Goal: Task Accomplishment & Management: Manage account settings

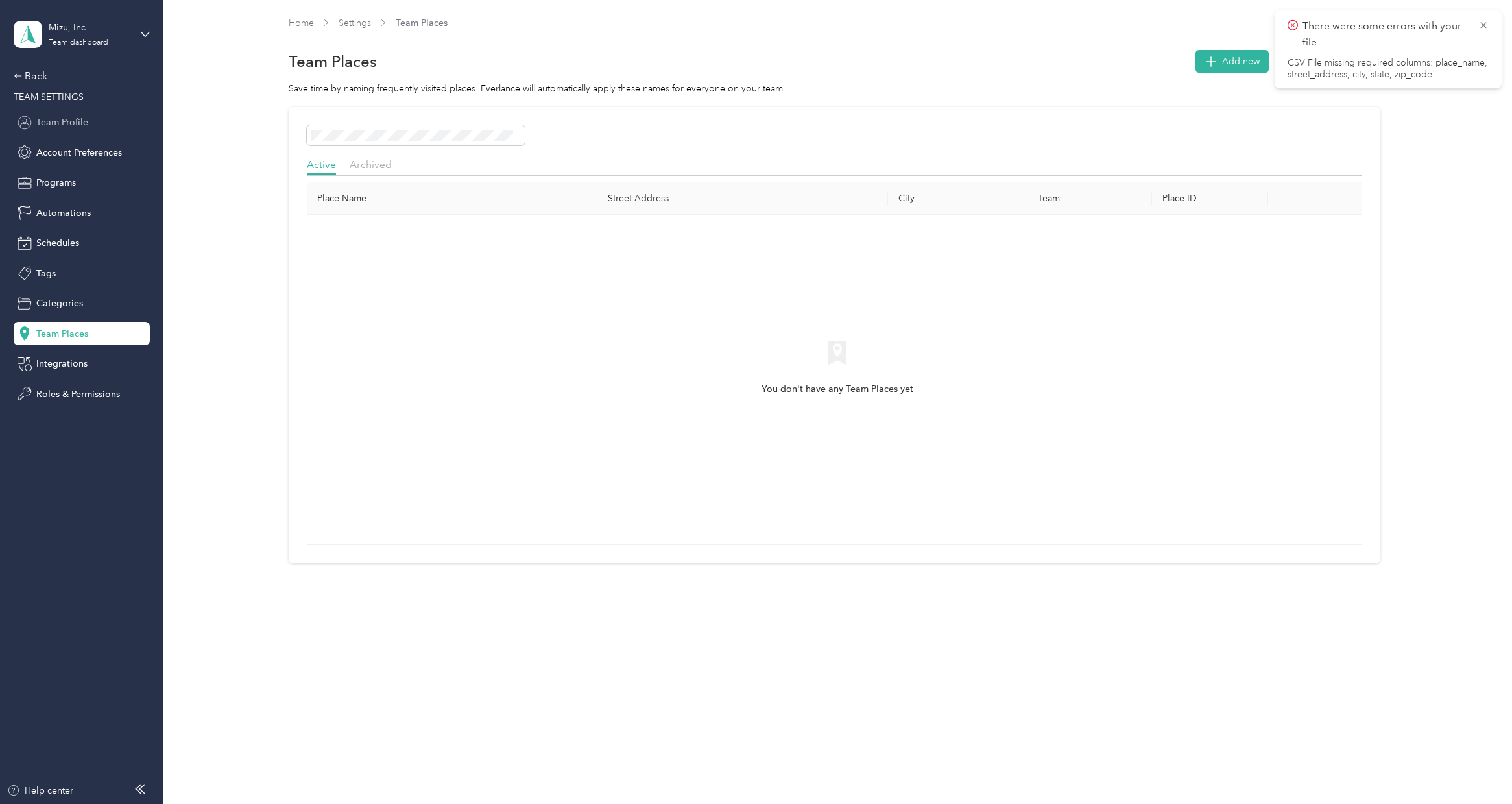
click at [99, 115] on div "Team Profile" at bounding box center [82, 122] width 136 height 24
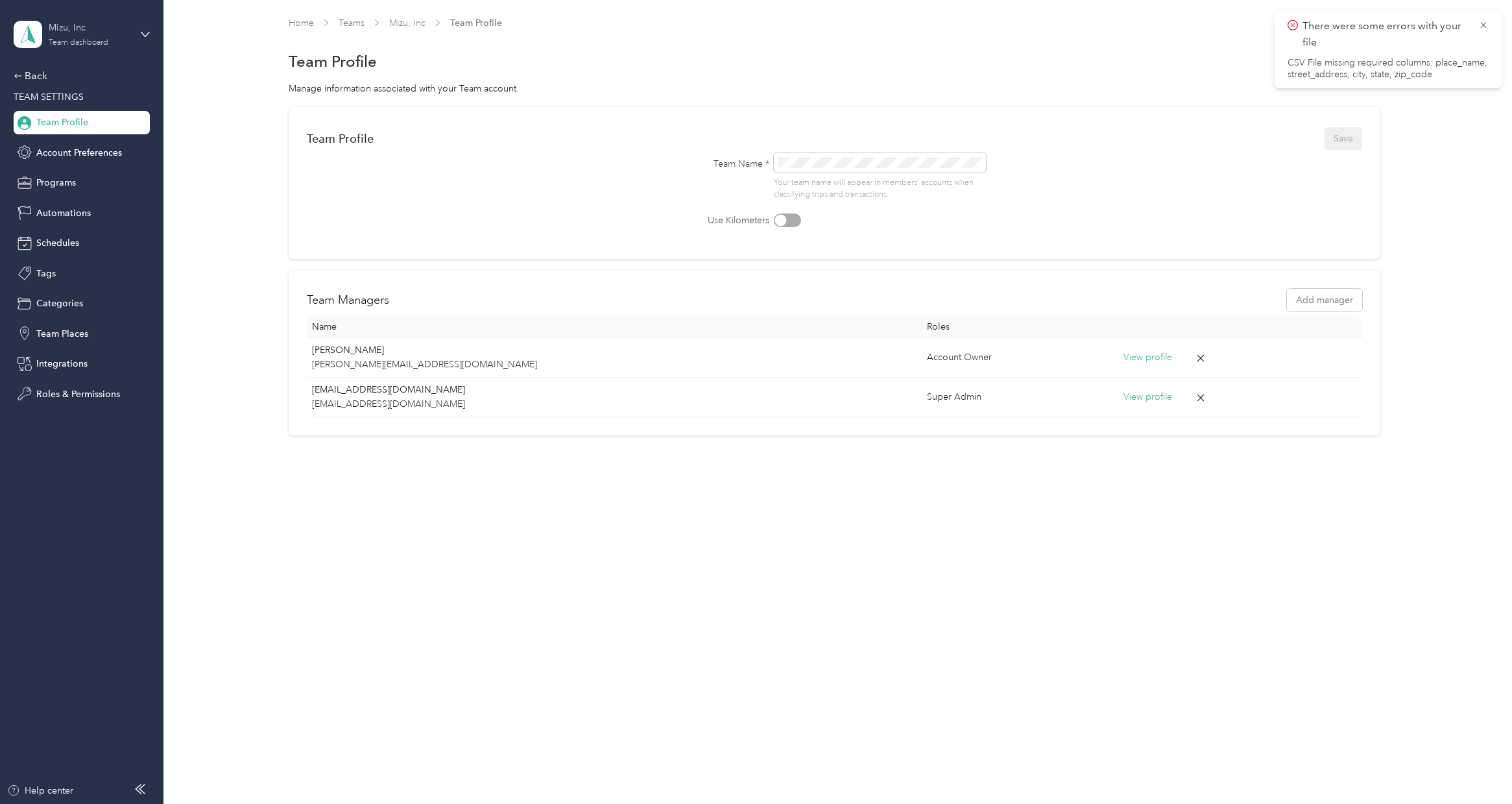
click at [127, 24] on div "Mizu, Inc" at bounding box center [90, 27] width 82 height 14
click at [207, 216] on div "Team Profile Save Team Name * Your team name will appear in members’ accounts w…" at bounding box center [834, 271] width 1310 height 328
click at [352, 24] on link "Teams" at bounding box center [352, 23] width 26 height 11
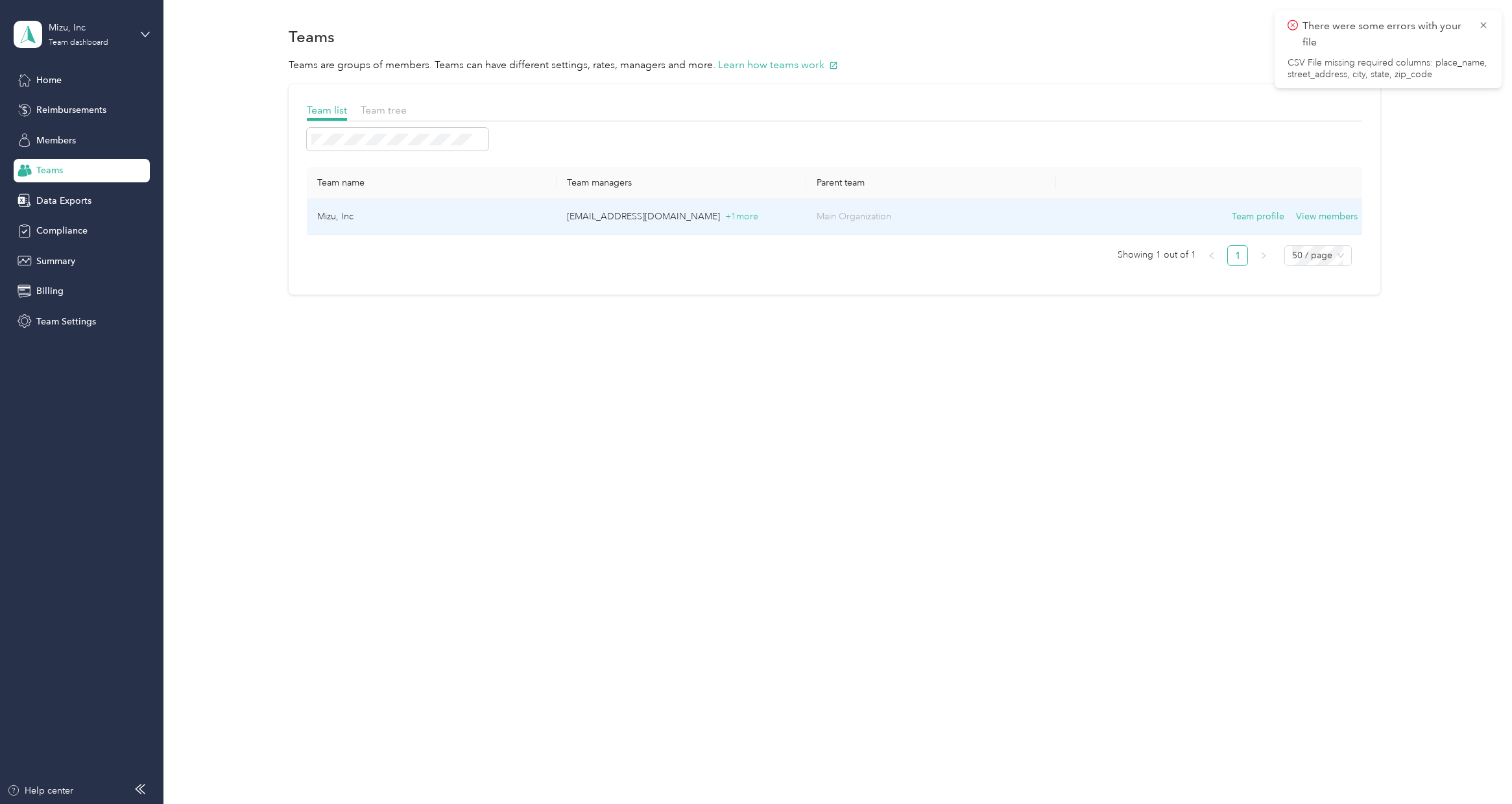
click at [653, 224] on td "[EMAIL_ADDRESS][DOMAIN_NAME] + 1 more" at bounding box center [681, 217] width 250 height 35
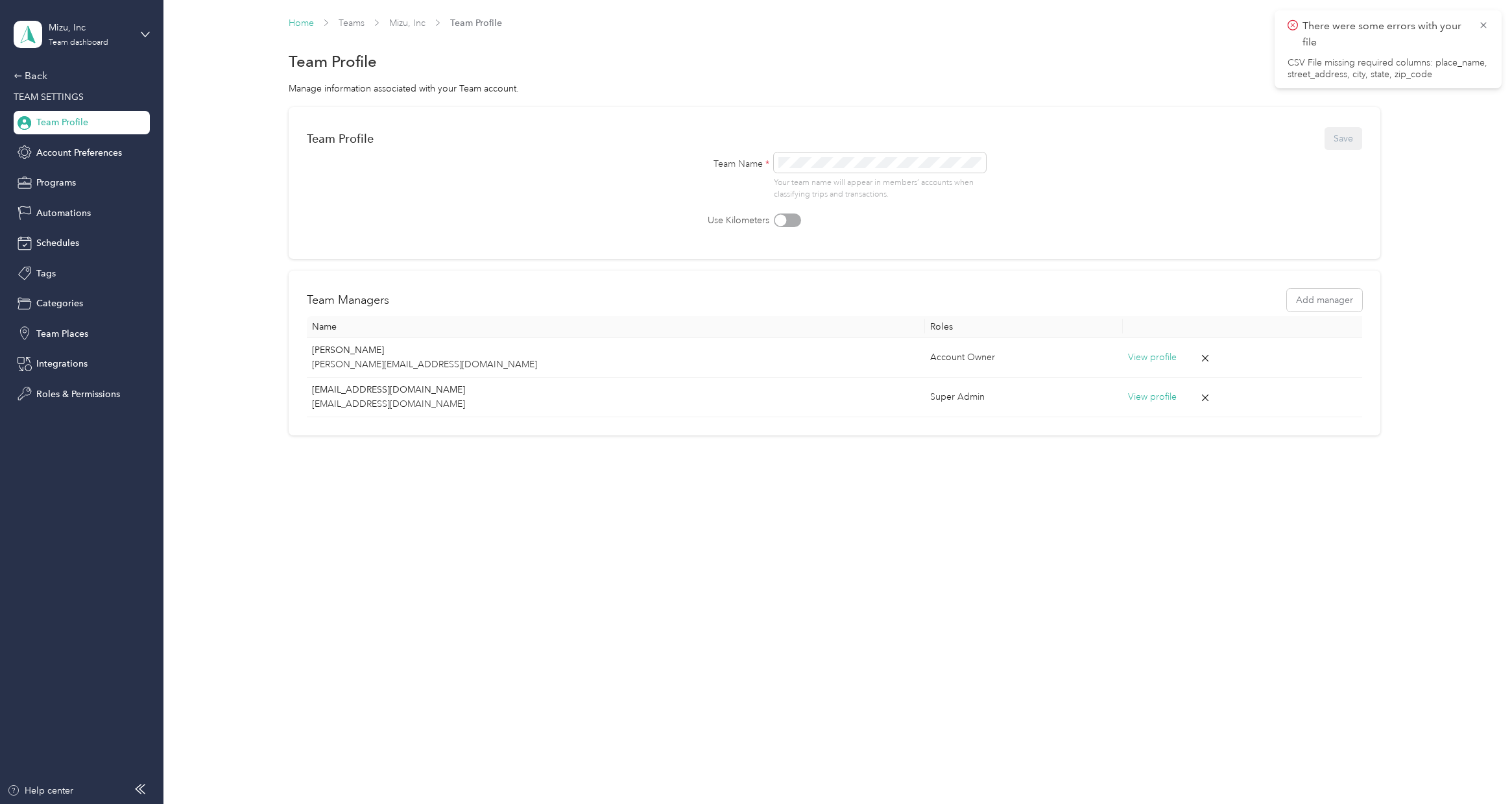
click at [303, 24] on link "Home" at bounding box center [302, 23] width 25 height 11
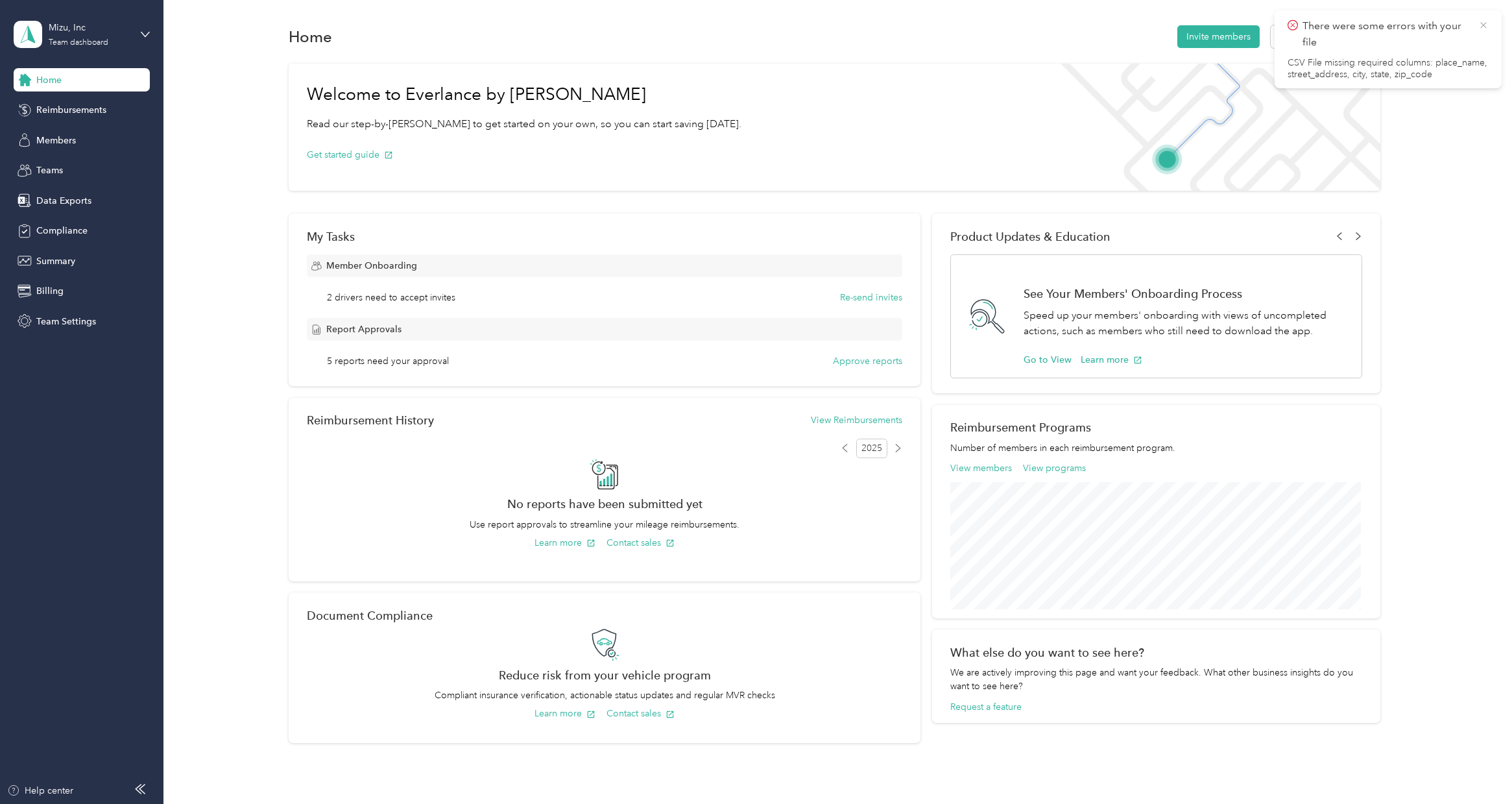
click at [1481, 24] on icon at bounding box center [1483, 24] width 10 height 12
click at [62, 142] on span "Members" at bounding box center [56, 140] width 40 height 14
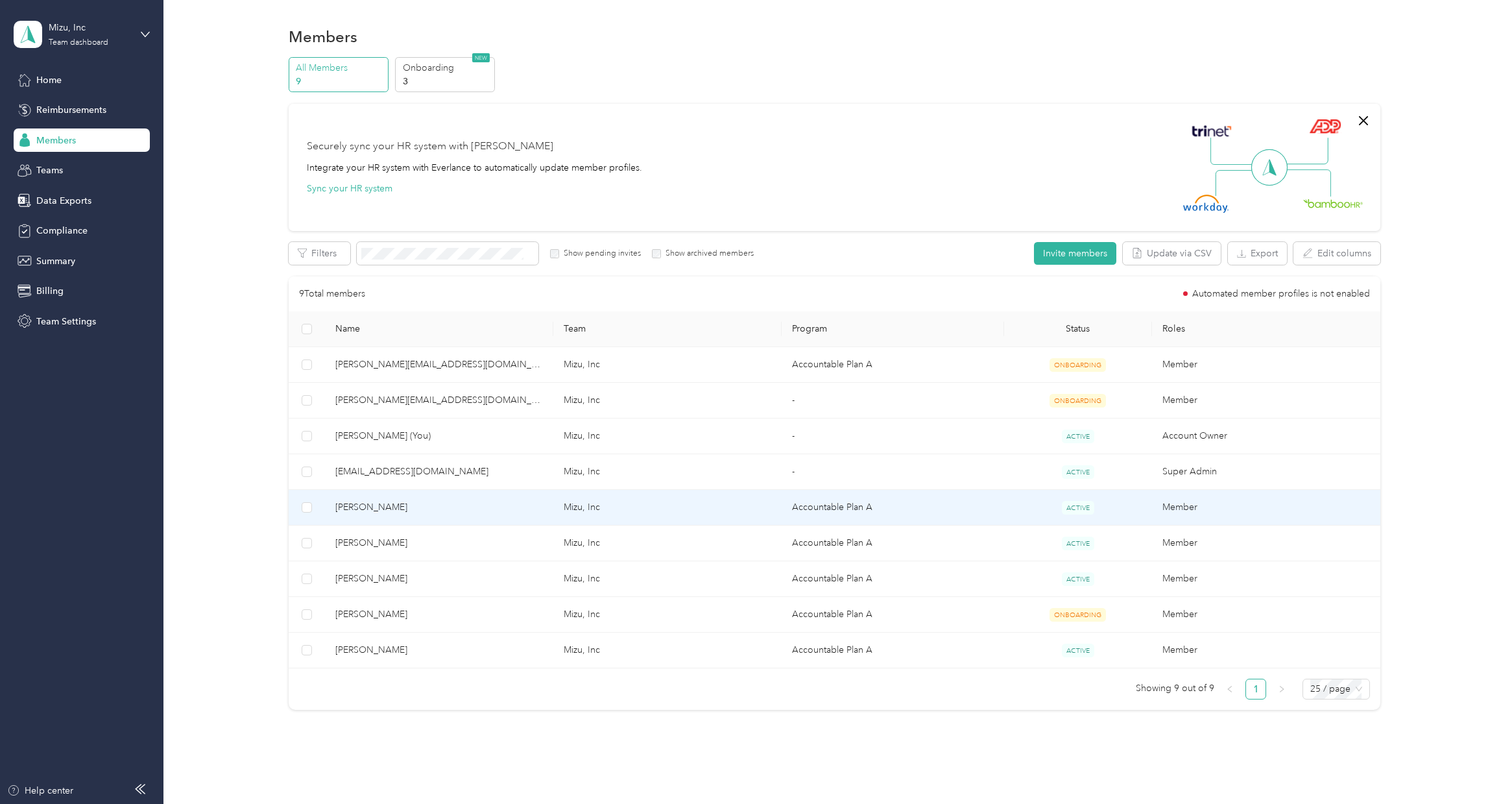
click at [467, 502] on span "[PERSON_NAME]" at bounding box center [438, 508] width 207 height 15
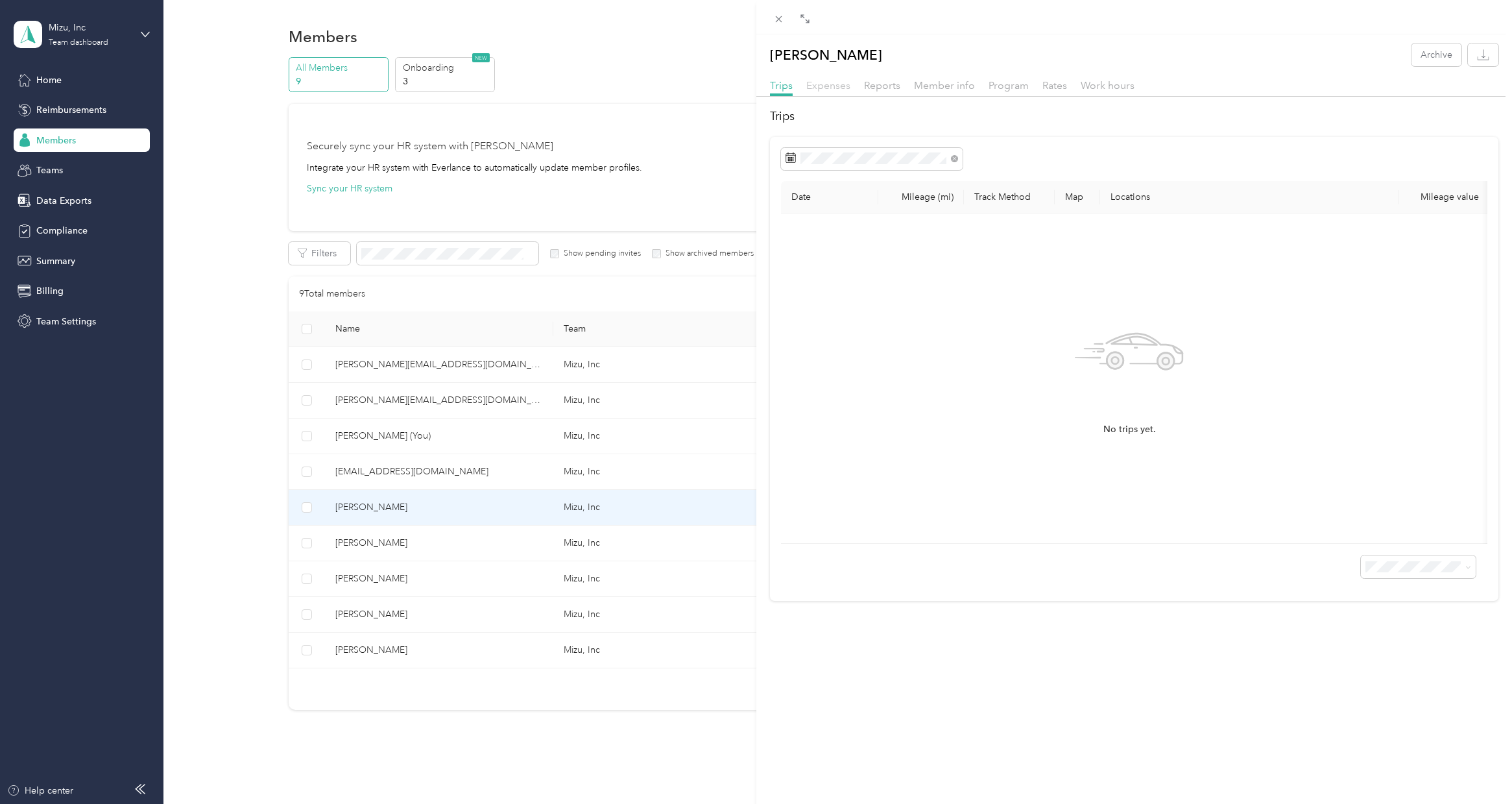
click at [839, 86] on span "Expenses" at bounding box center [828, 85] width 44 height 13
click at [885, 85] on span "Reports" at bounding box center [882, 85] width 36 height 13
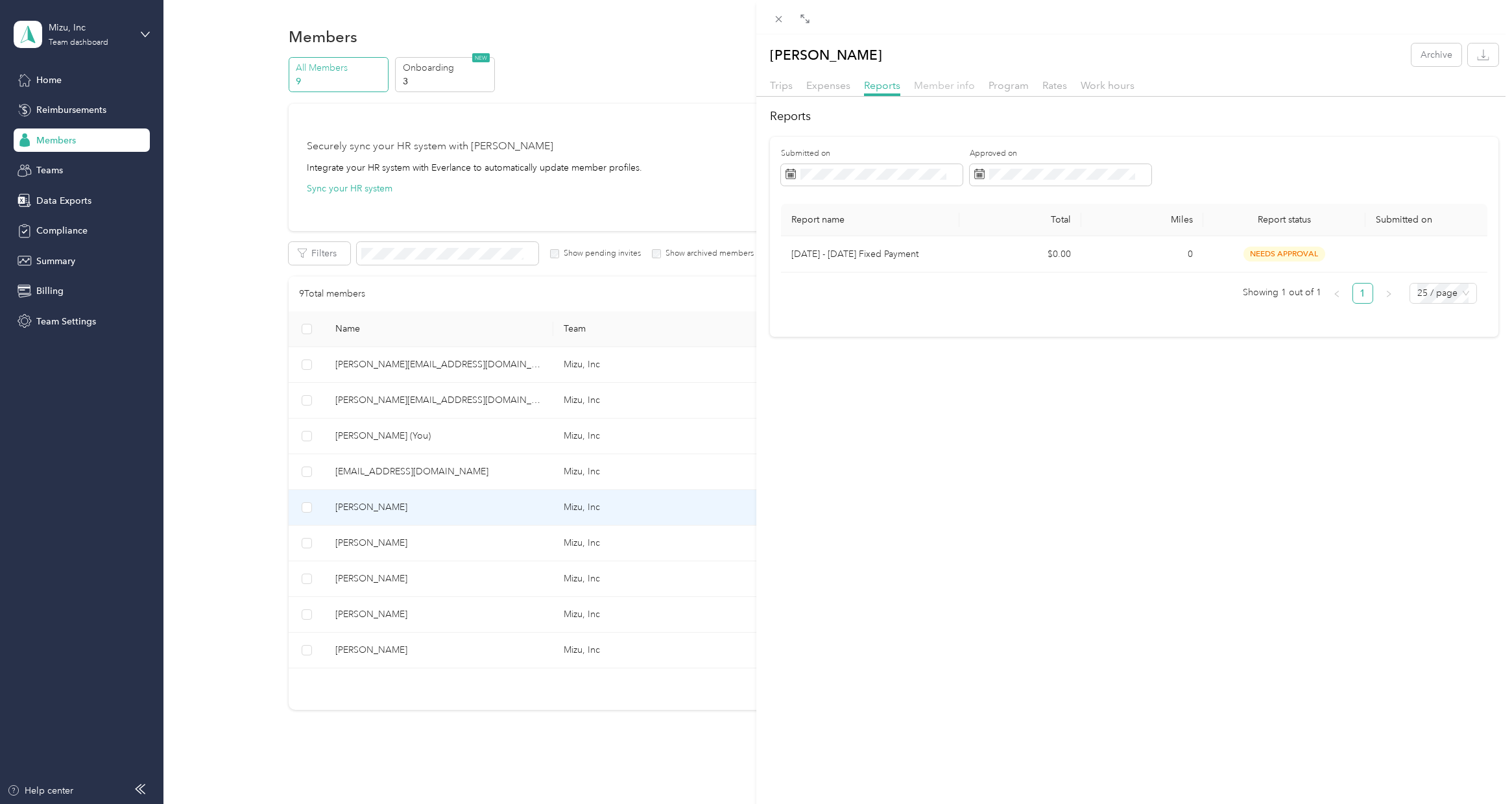
click at [950, 86] on span "Member info" at bounding box center [944, 85] width 61 height 13
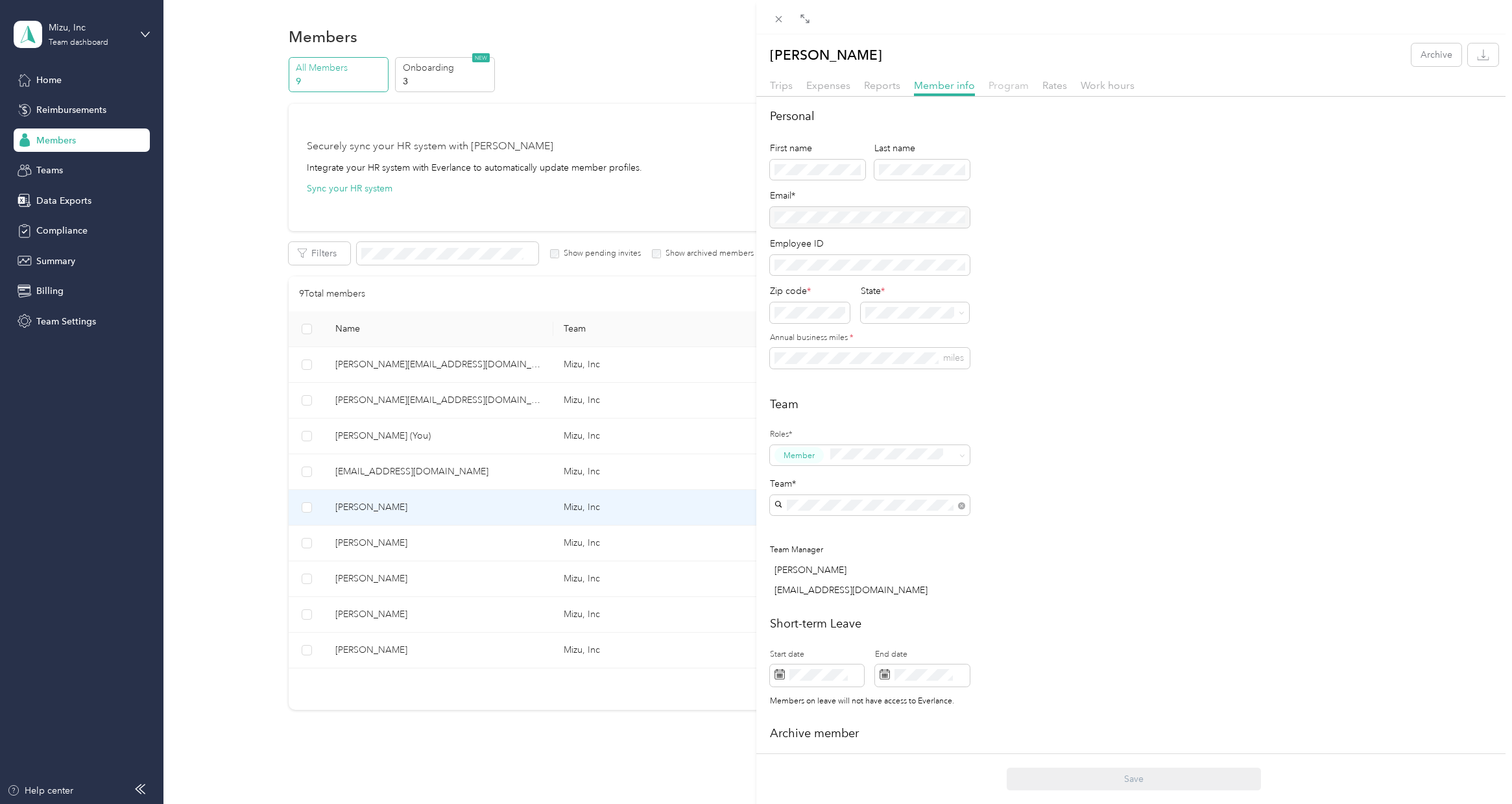
click at [1000, 85] on span "Program" at bounding box center [1008, 85] width 40 height 13
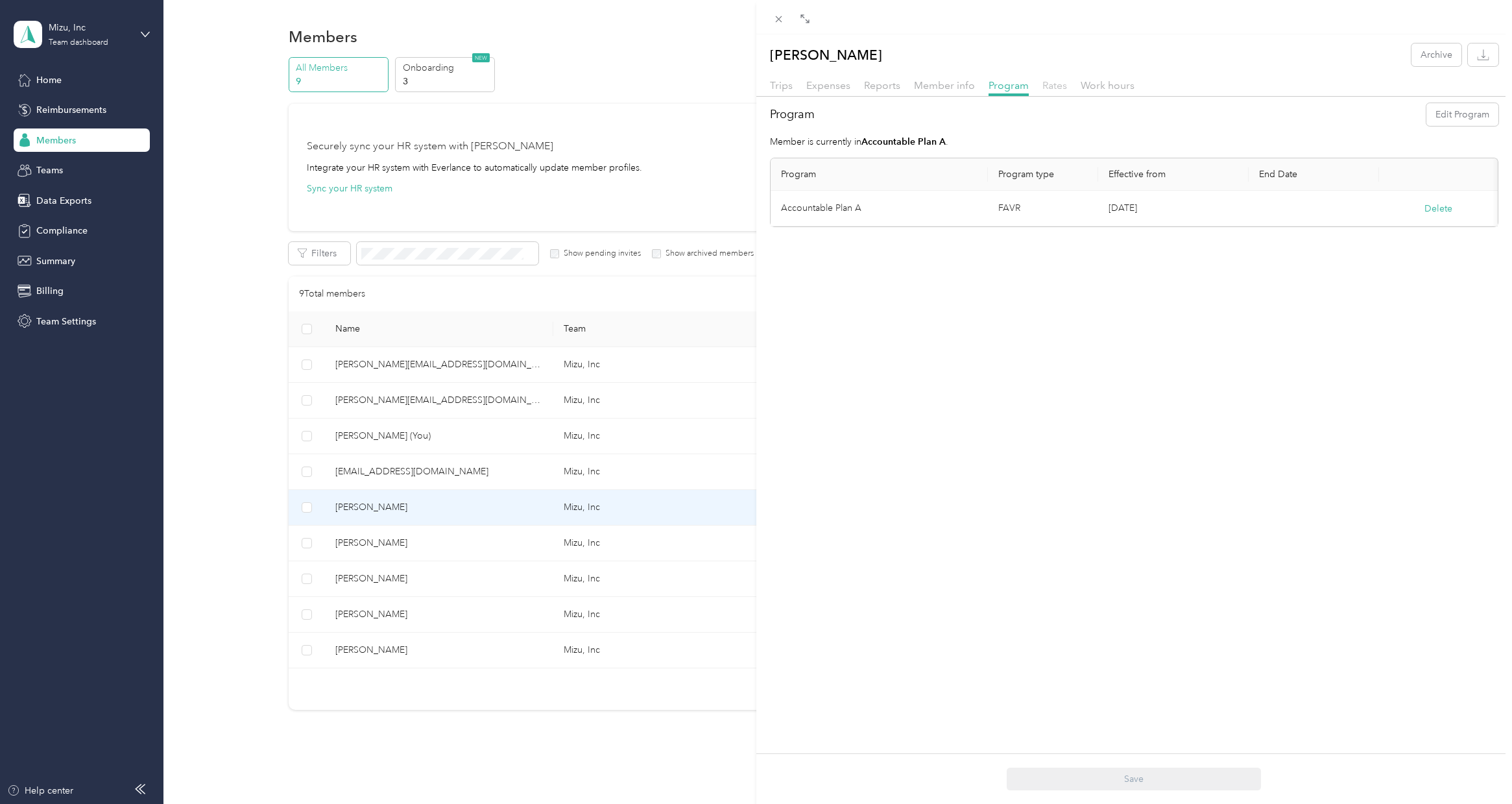
click at [1053, 83] on span "Rates" at bounding box center [1055, 85] width 24 height 13
click at [1006, 86] on span "Program" at bounding box center [1008, 85] width 40 height 13
click at [1095, 83] on span "Work hours" at bounding box center [1107, 85] width 53 height 13
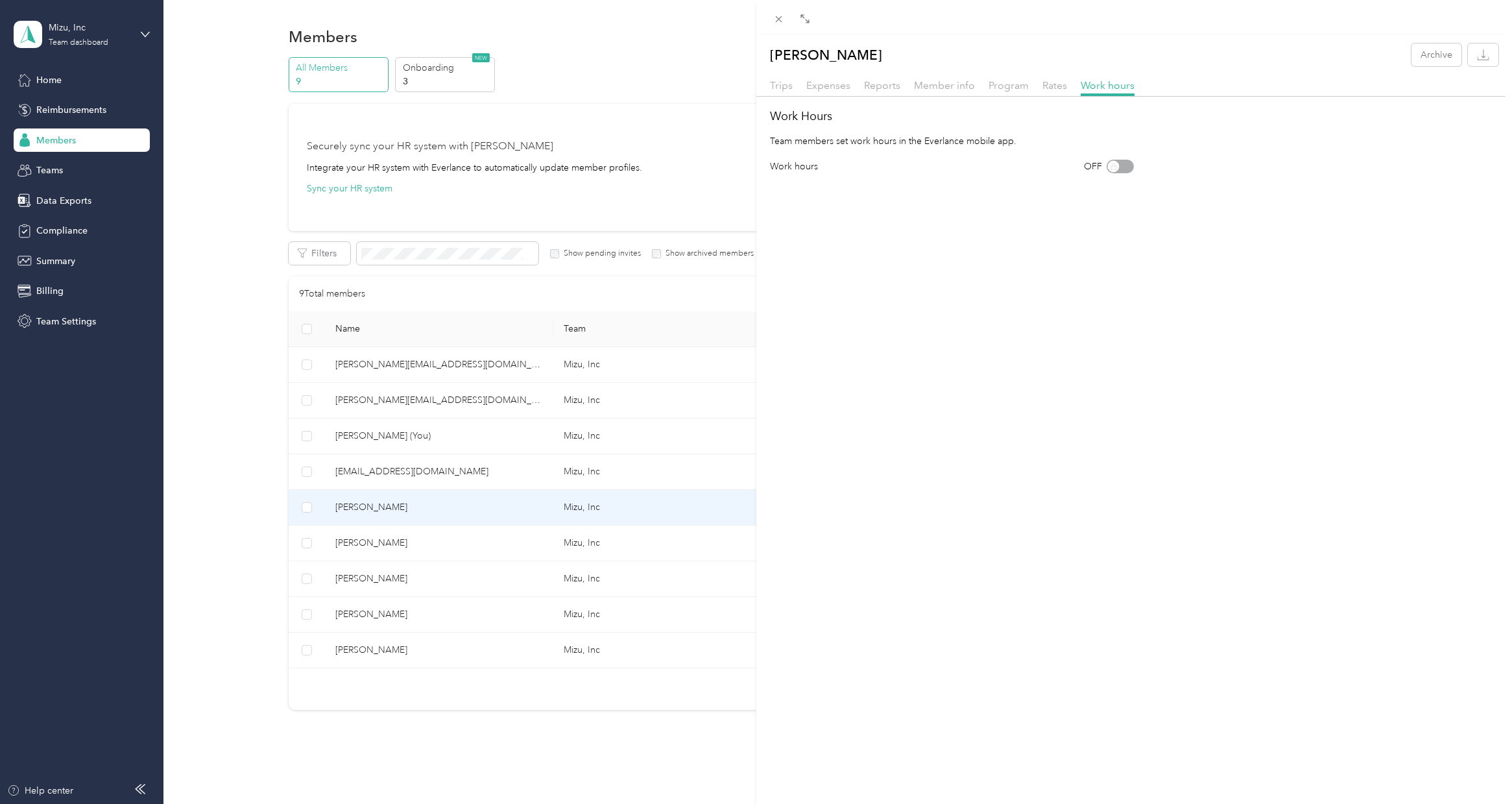
click at [1112, 170] on div "OFF" at bounding box center [1109, 166] width 50 height 14
click at [390, 549] on div "[PERSON_NAME] Archive Trips Expenses Reports Member info Program Rates Work hou…" at bounding box center [756, 402] width 1512 height 804
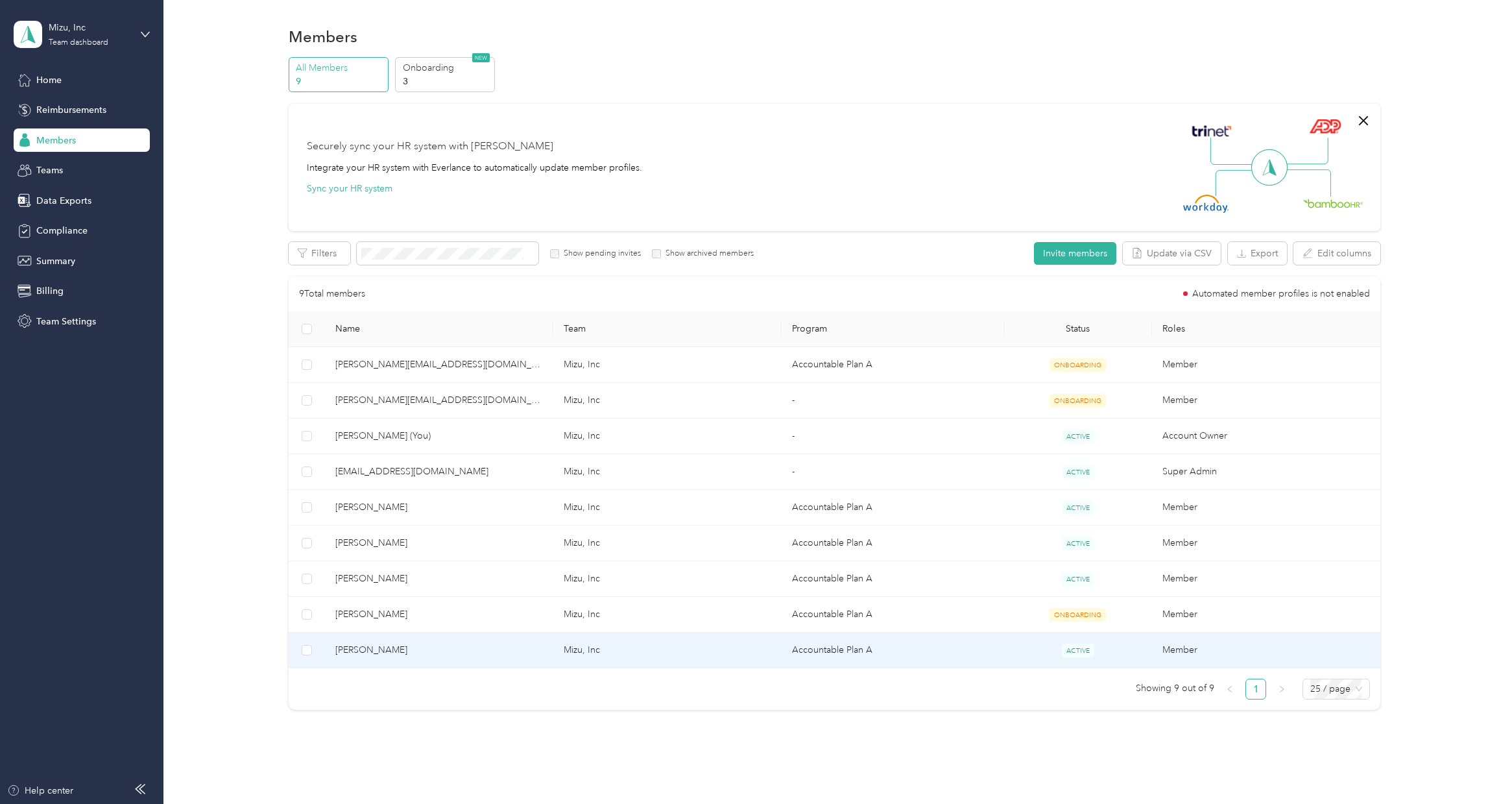
click at [352, 654] on span "[PERSON_NAME]" at bounding box center [438, 651] width 207 height 15
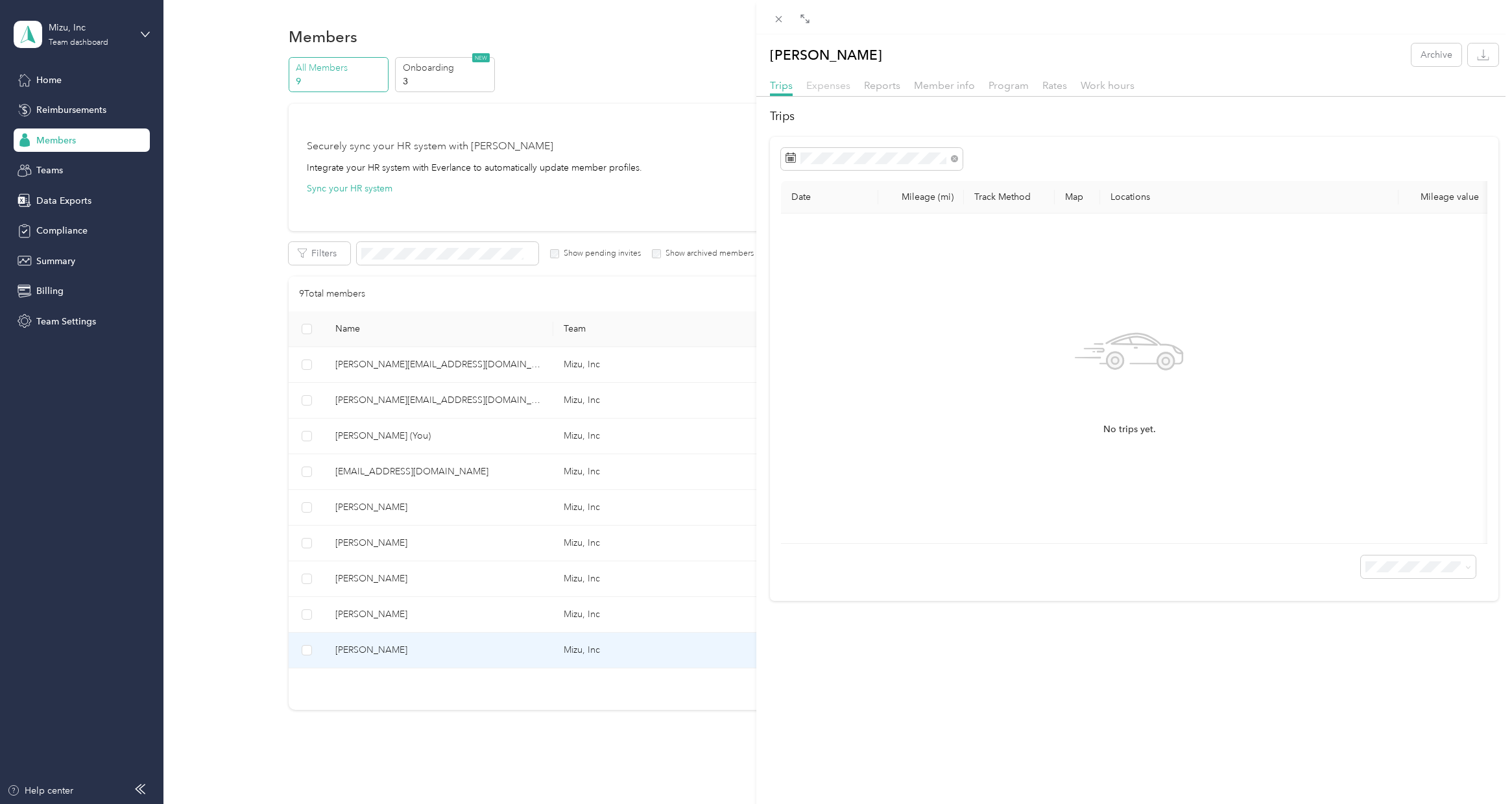
click at [835, 83] on span "Expenses" at bounding box center [828, 85] width 44 height 13
click at [780, 90] on span "Trips" at bounding box center [781, 85] width 23 height 13
click at [1051, 122] on h2 "Trips" at bounding box center [1134, 116] width 729 height 17
click at [421, 586] on div "[PERSON_NAME] Archive Trips Expenses Reports Member info Program Rates Work hou…" at bounding box center [756, 402] width 1512 height 804
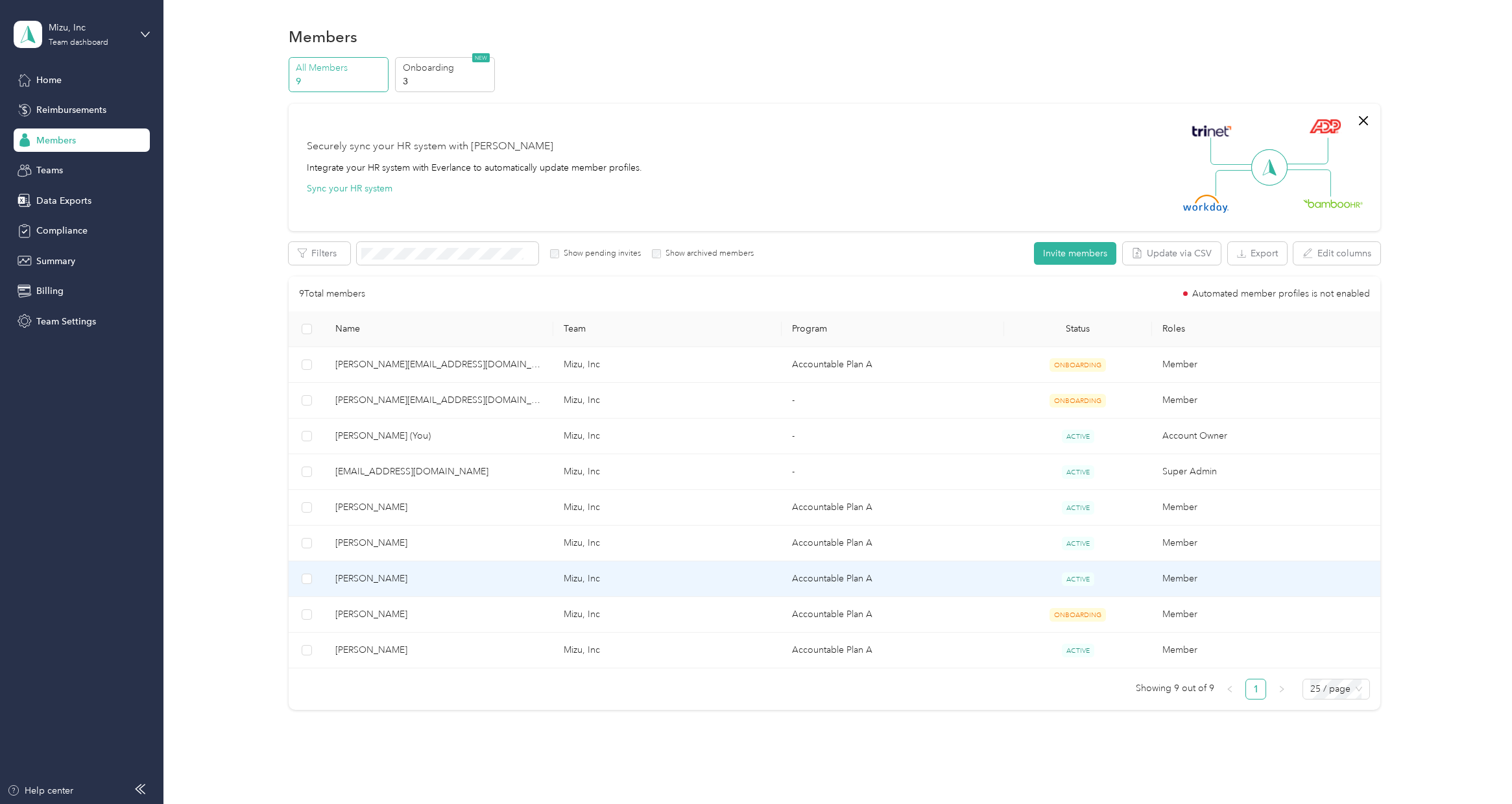
click at [421, 584] on span "[PERSON_NAME]" at bounding box center [438, 579] width 207 height 15
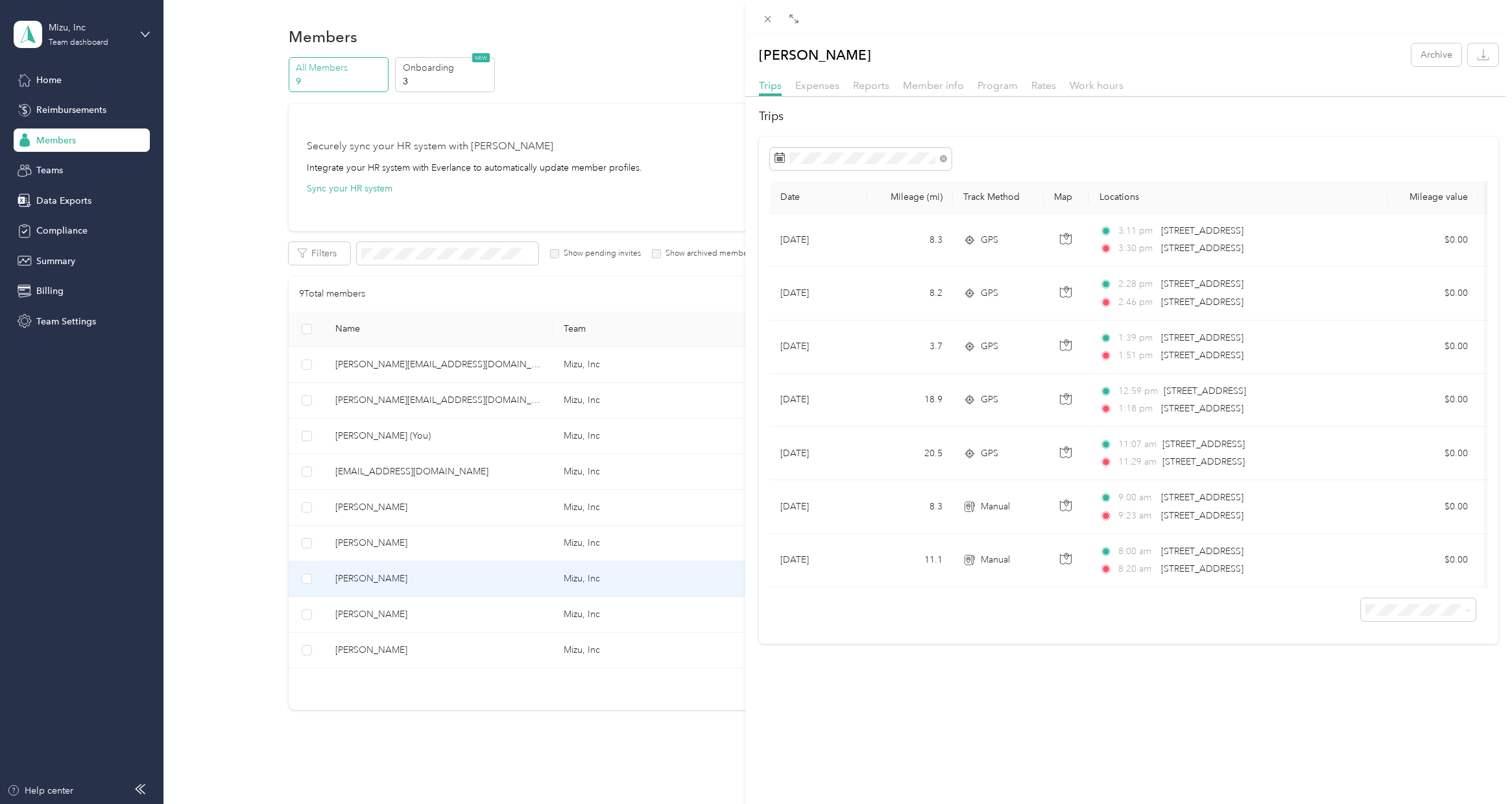
click at [415, 539] on div "[PERSON_NAME] Archive Trips Expenses Reports Member info Program Rates Work hou…" at bounding box center [756, 402] width 1512 height 804
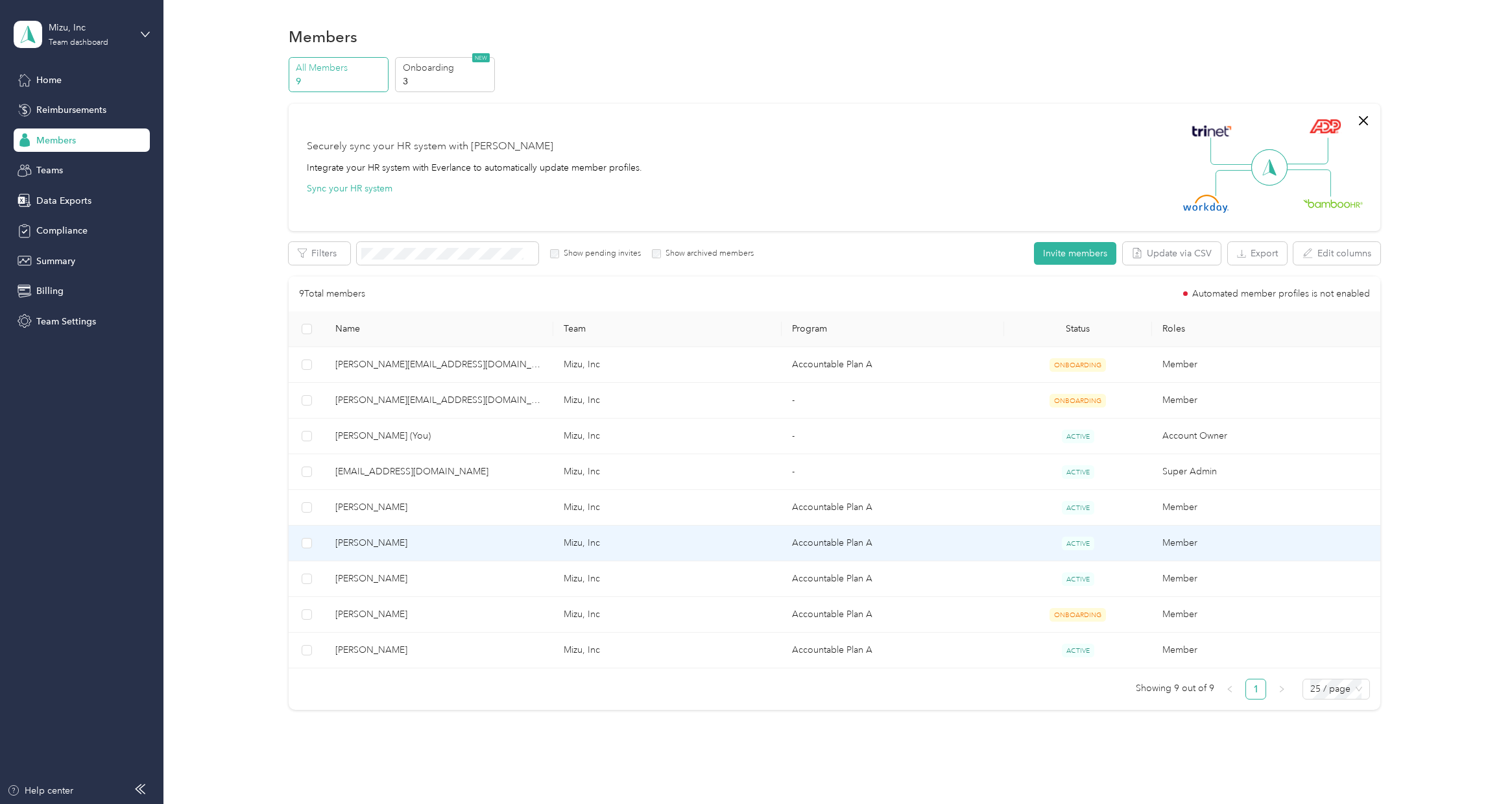
click at [394, 547] on span "[PERSON_NAME]" at bounding box center [438, 543] width 207 height 15
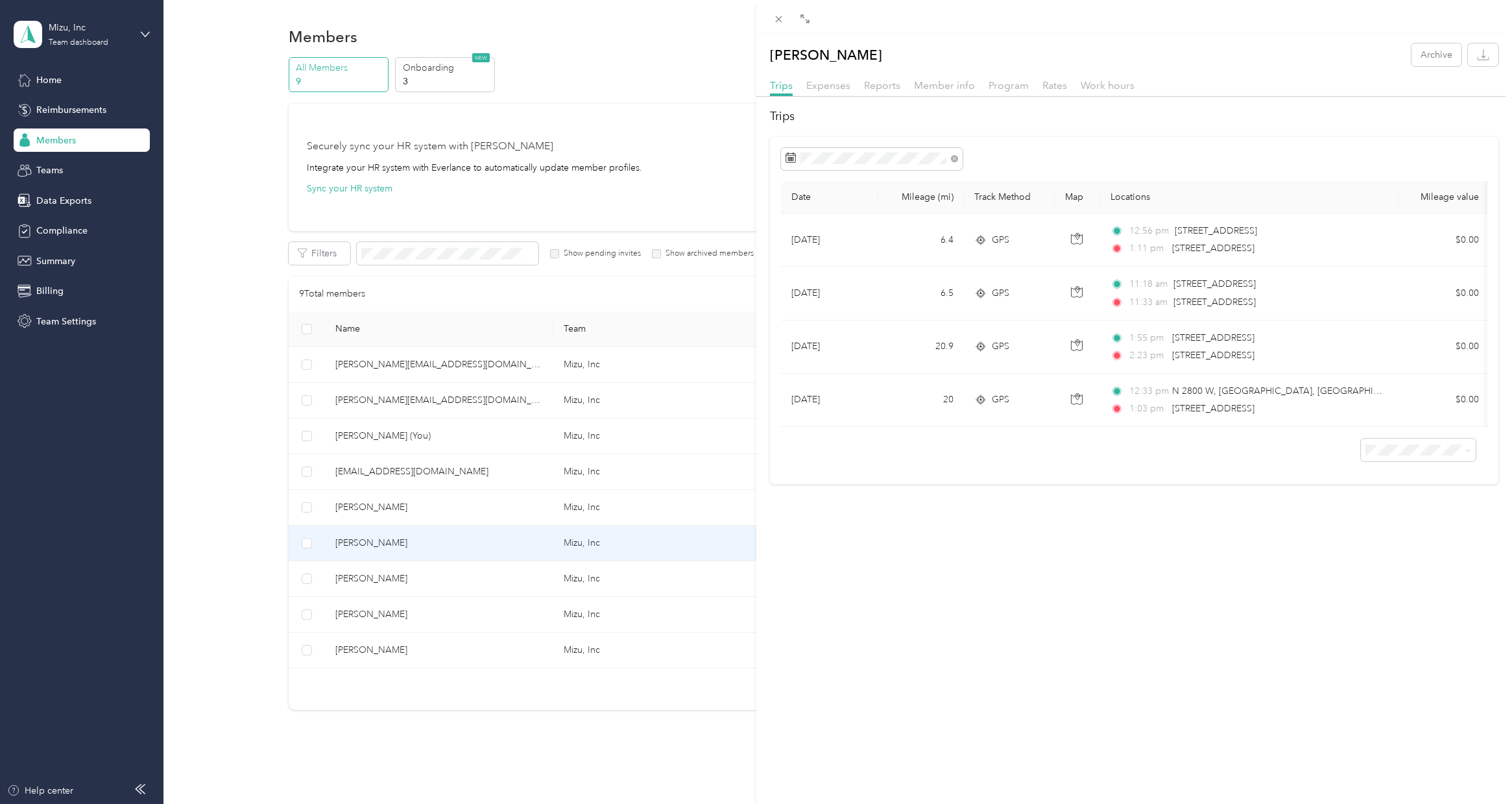
click at [463, 502] on div "[PERSON_NAME] Archive Trips Expenses Reports Member info Program Rates Work hou…" at bounding box center [756, 402] width 1512 height 804
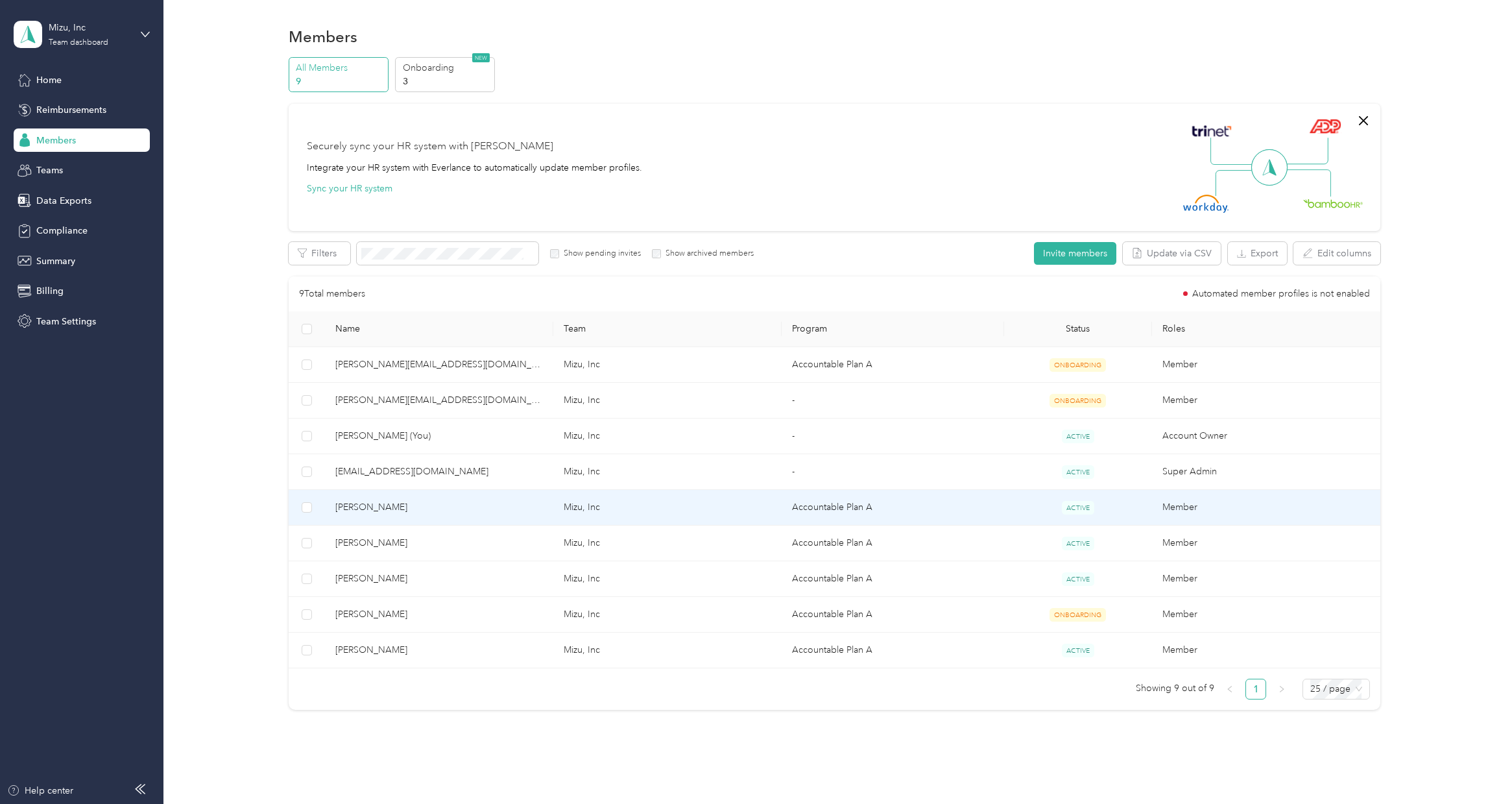
click at [463, 502] on span "[PERSON_NAME]" at bounding box center [438, 508] width 207 height 15
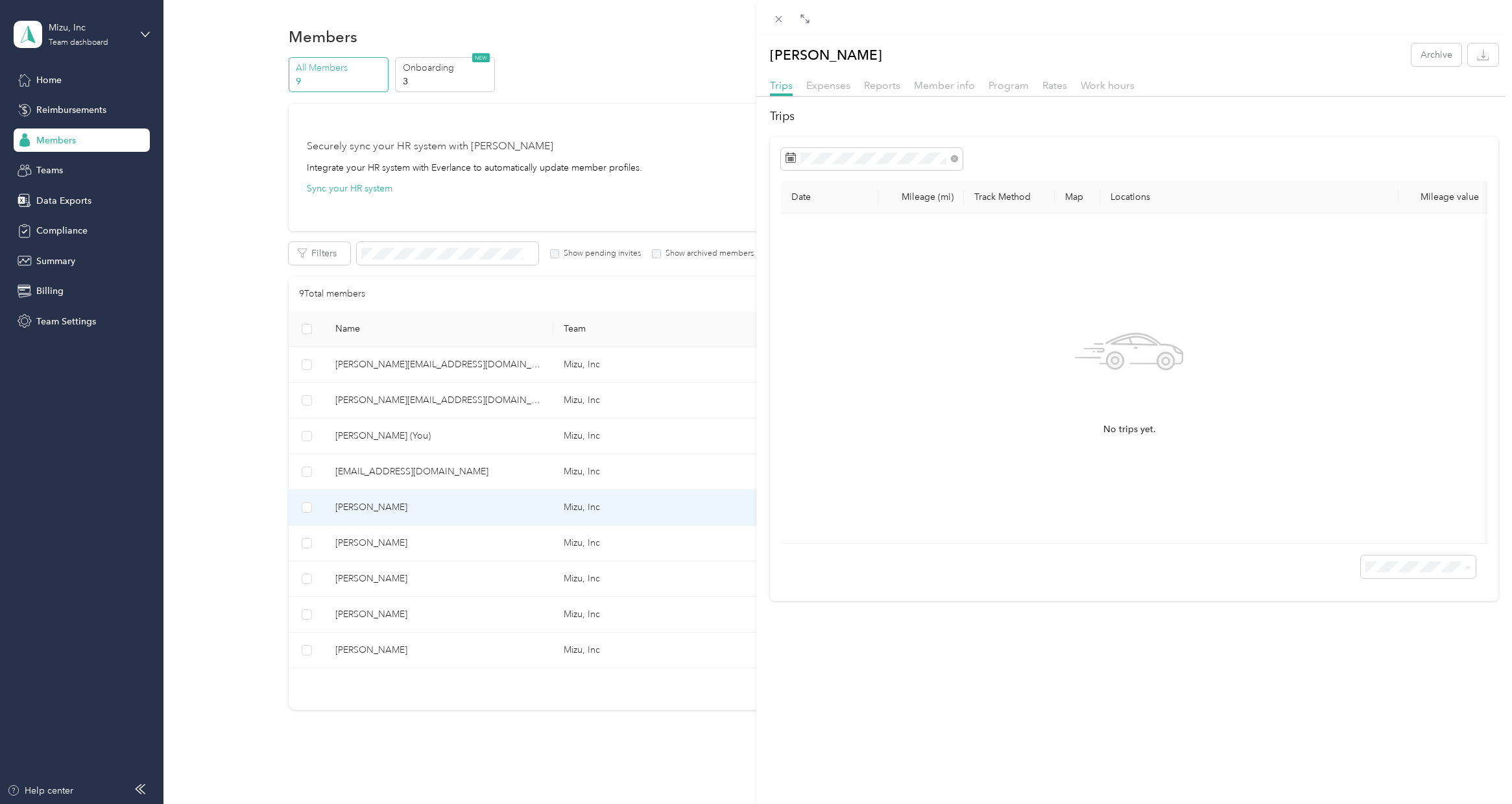
click at [515, 472] on div "[PERSON_NAME] Archive Trips Expenses Reports Member info Program Rates Work hou…" at bounding box center [756, 402] width 1512 height 804
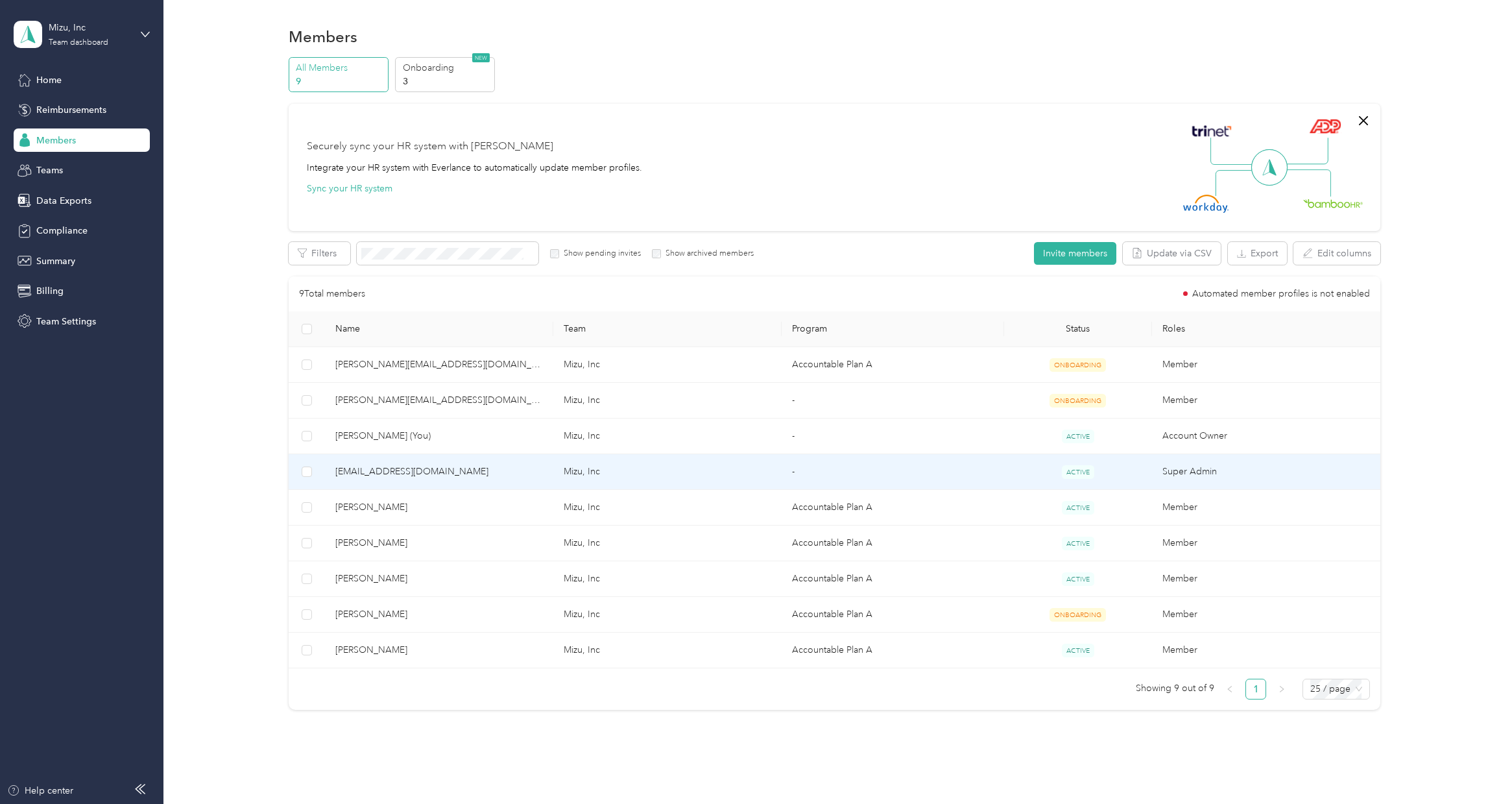
click at [515, 472] on span "[EMAIL_ADDRESS][DOMAIN_NAME]" at bounding box center [438, 472] width 207 height 15
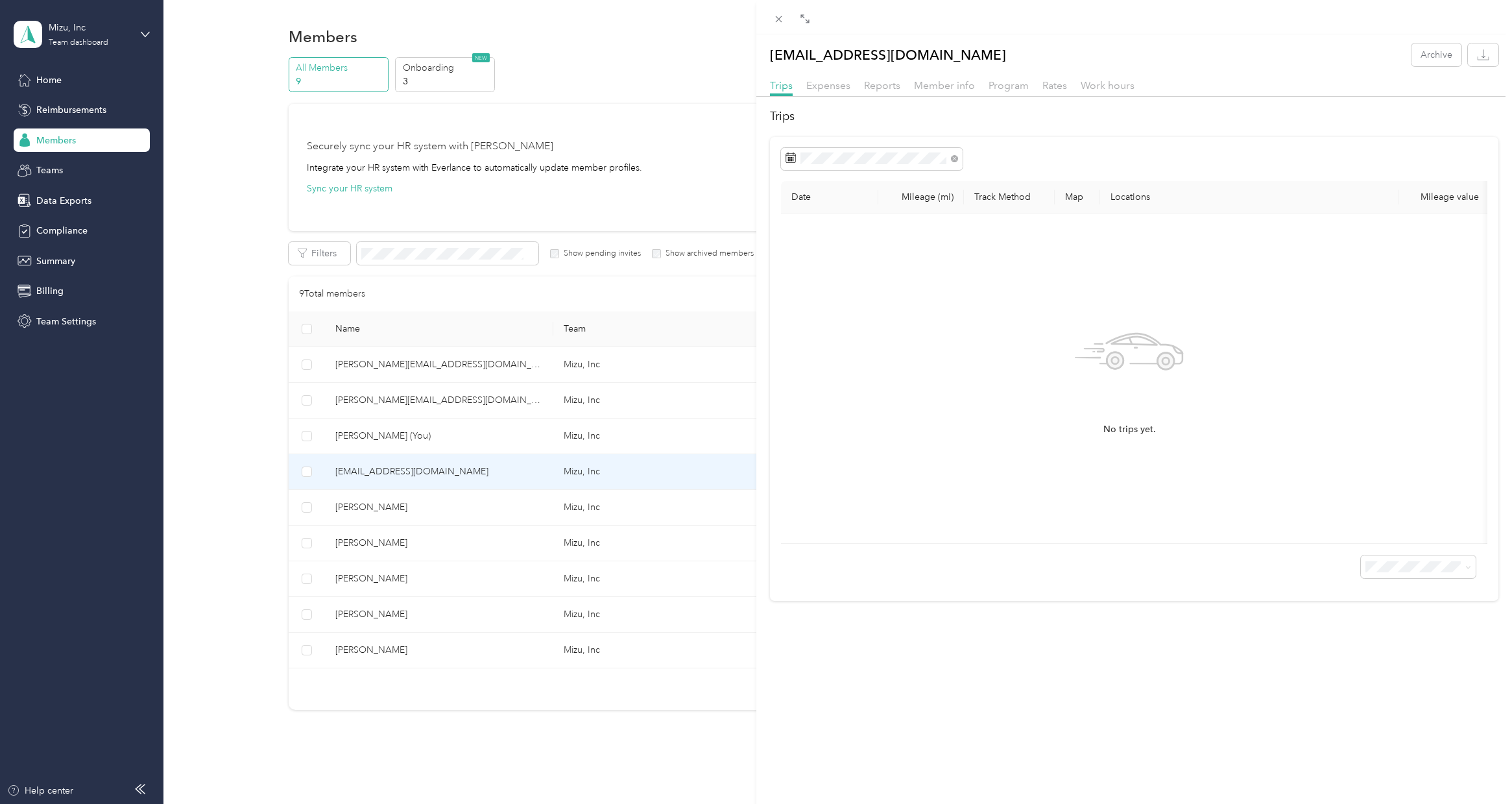
click at [493, 446] on div "[EMAIL_ADDRESS][DOMAIN_NAME] Archive Trips Expenses Reports Member info Program…" at bounding box center [756, 402] width 1512 height 804
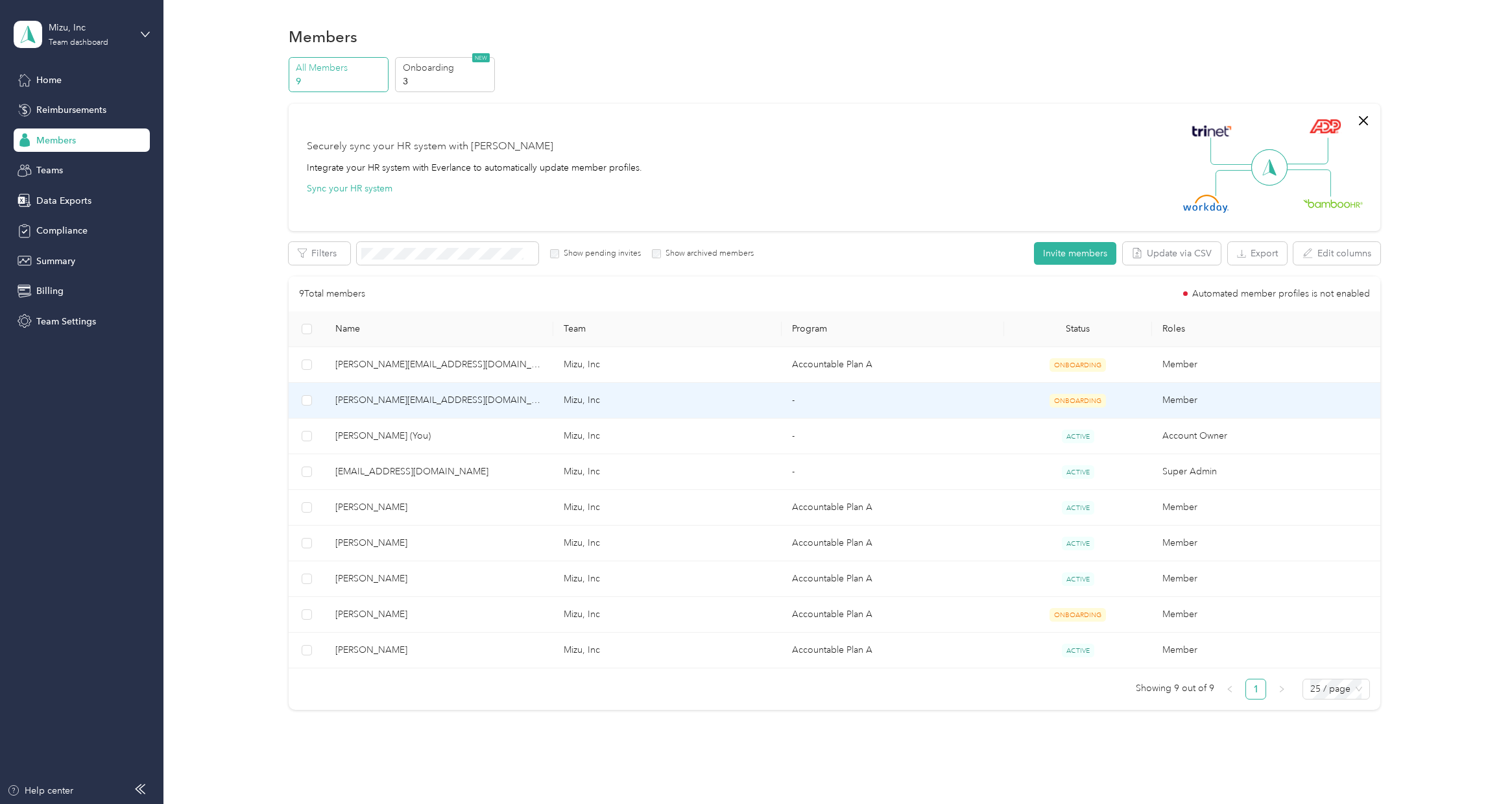
click at [482, 396] on span "[PERSON_NAME][EMAIL_ADDRESS][DOMAIN_NAME]" at bounding box center [438, 401] width 207 height 15
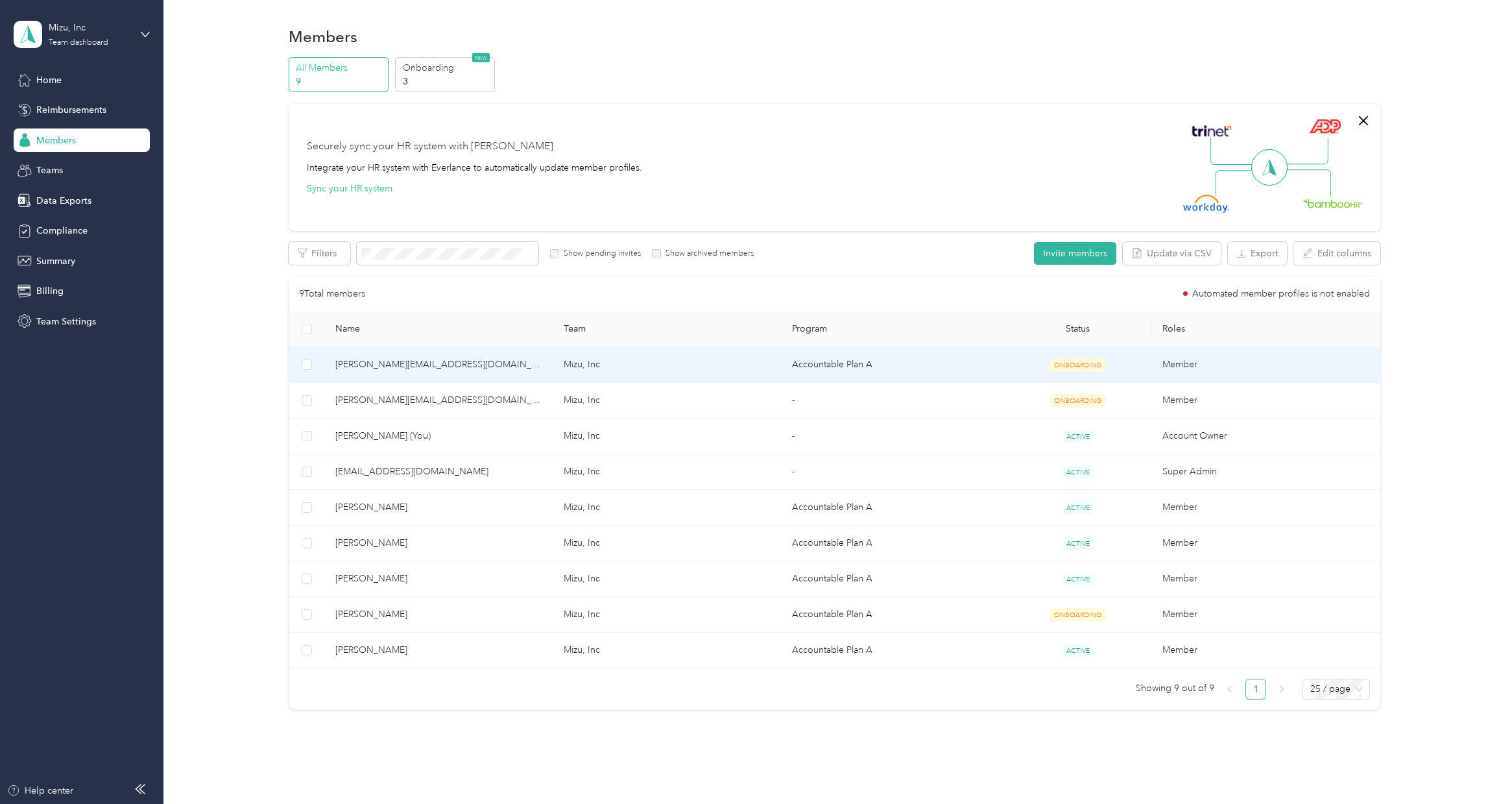
click at [484, 368] on span "[PERSON_NAME][EMAIL_ADDRESS][DOMAIN_NAME]" at bounding box center [438, 365] width 207 height 15
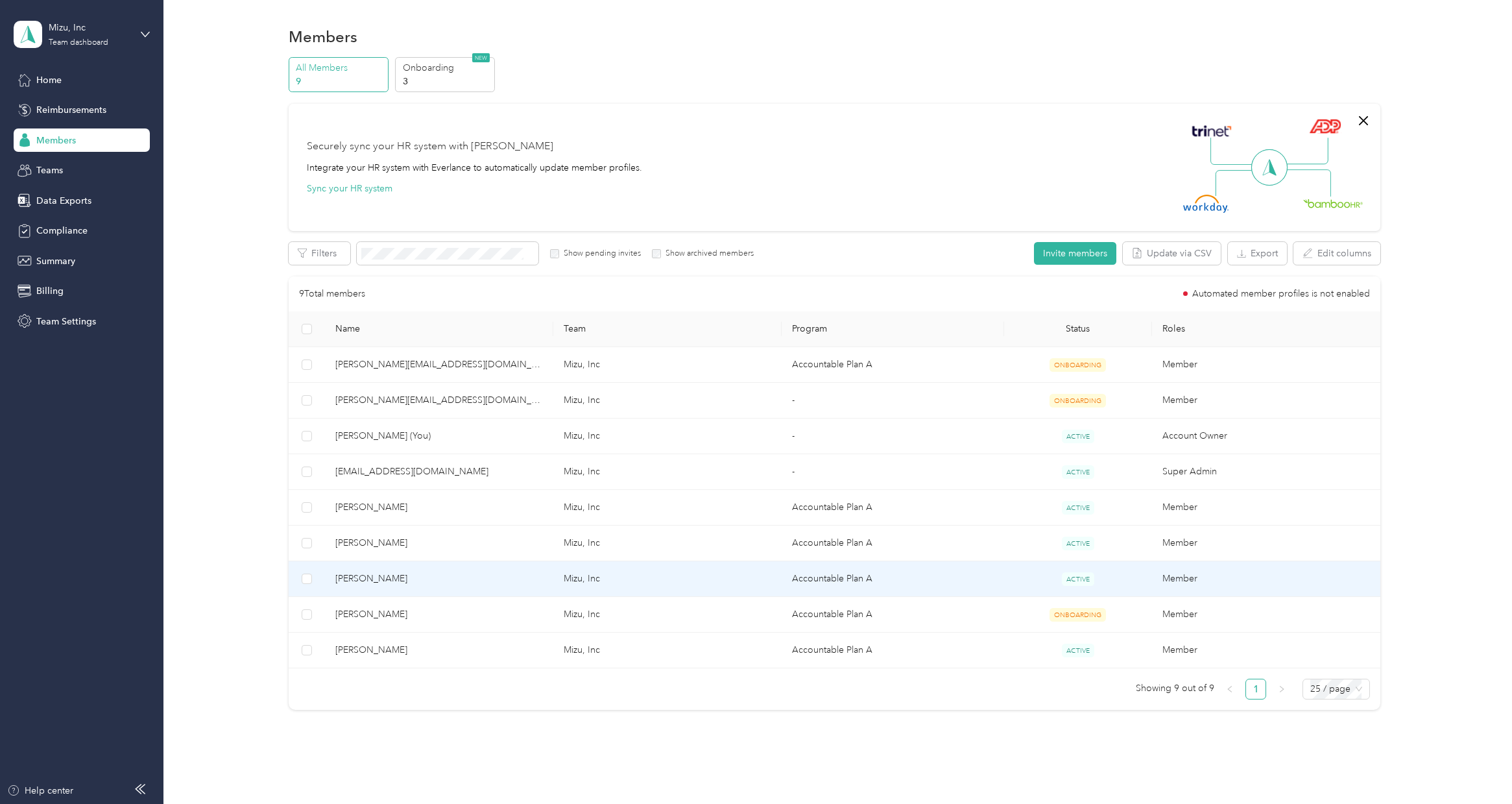
click at [468, 588] on td "[PERSON_NAME]" at bounding box center [439, 578] width 228 height 35
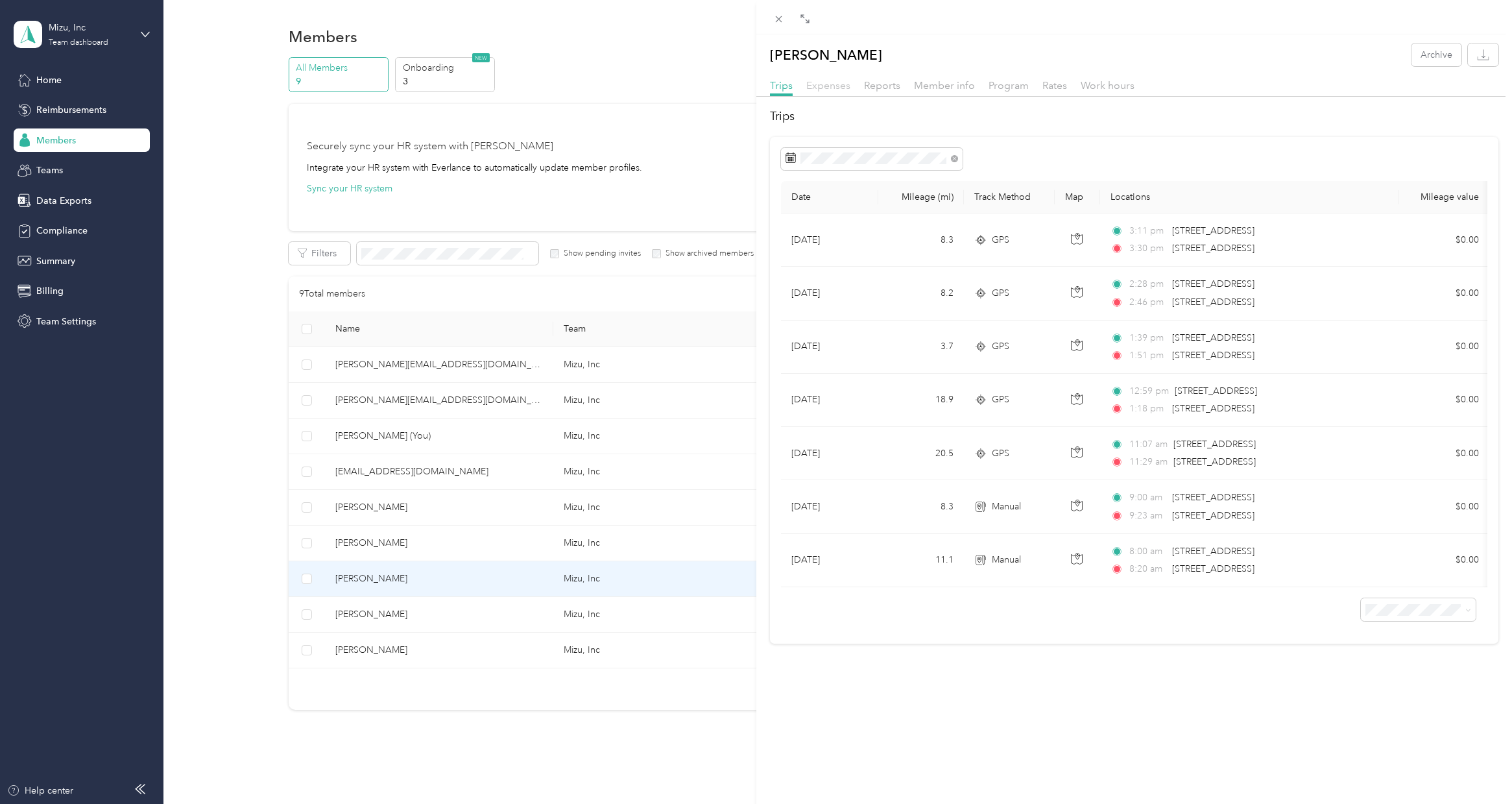
click at [833, 87] on span "Expenses" at bounding box center [828, 85] width 44 height 13
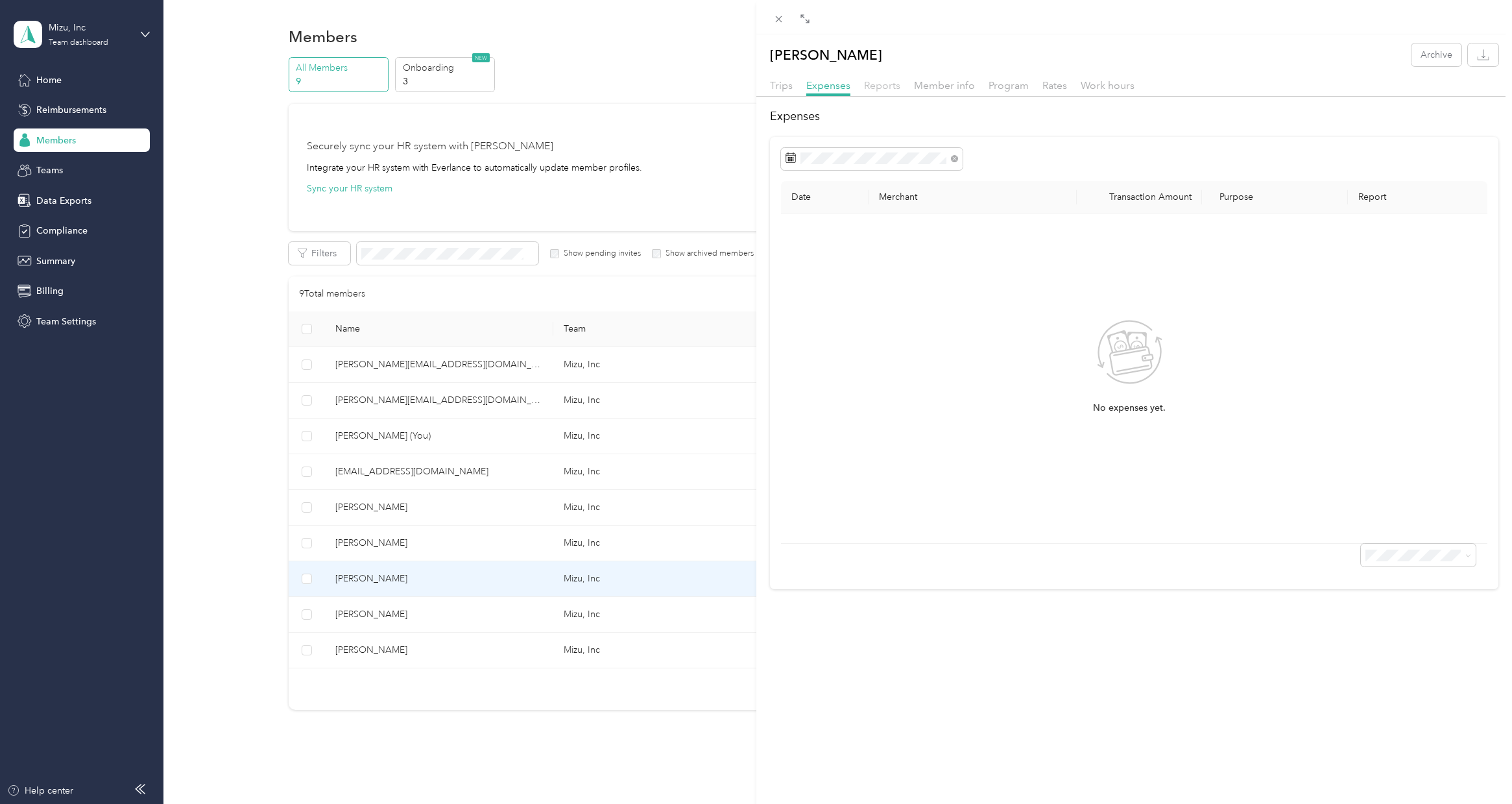
click at [876, 87] on span "Reports" at bounding box center [882, 85] width 36 height 13
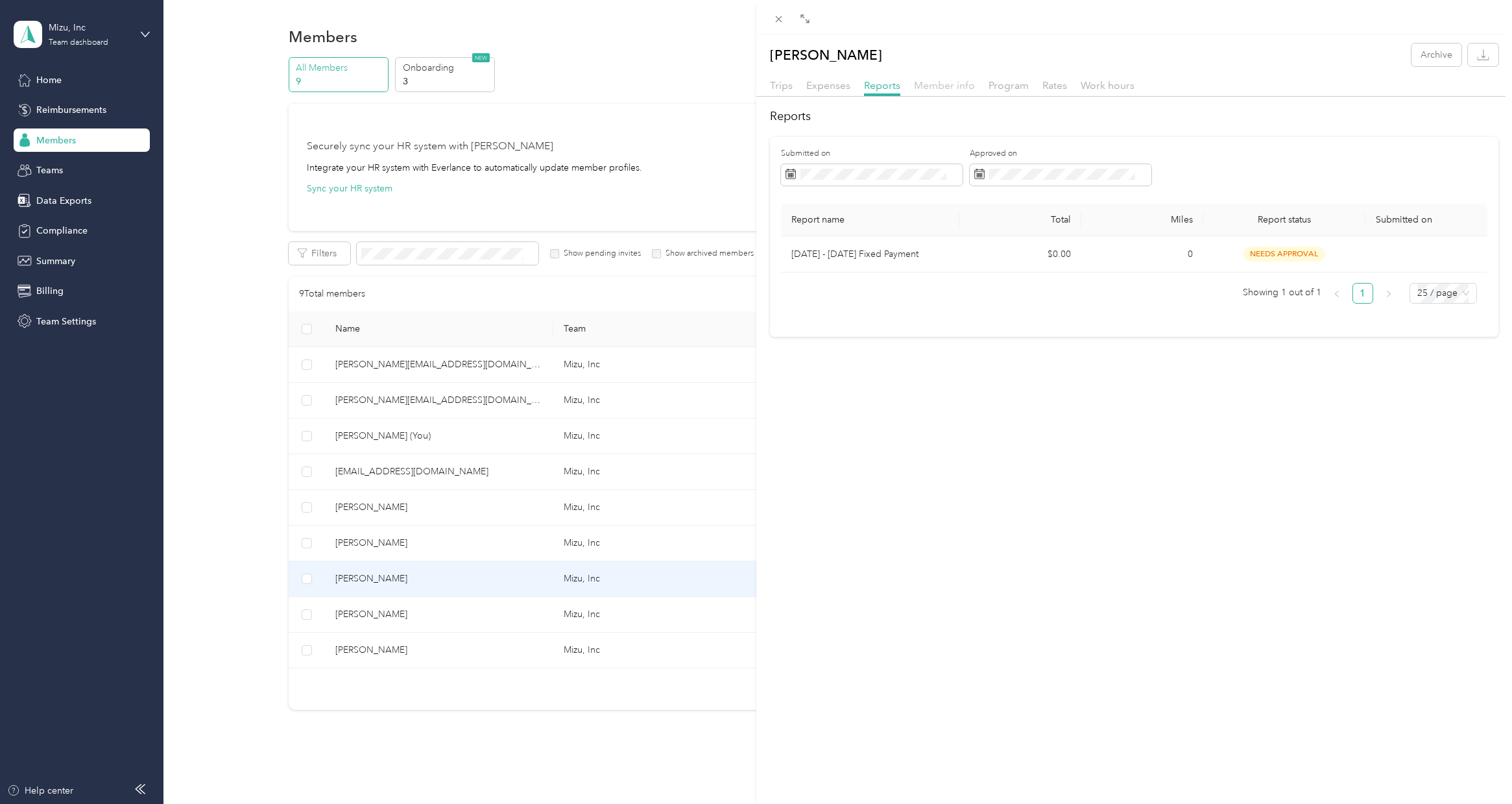
click at [929, 90] on span "Member info" at bounding box center [944, 85] width 61 height 13
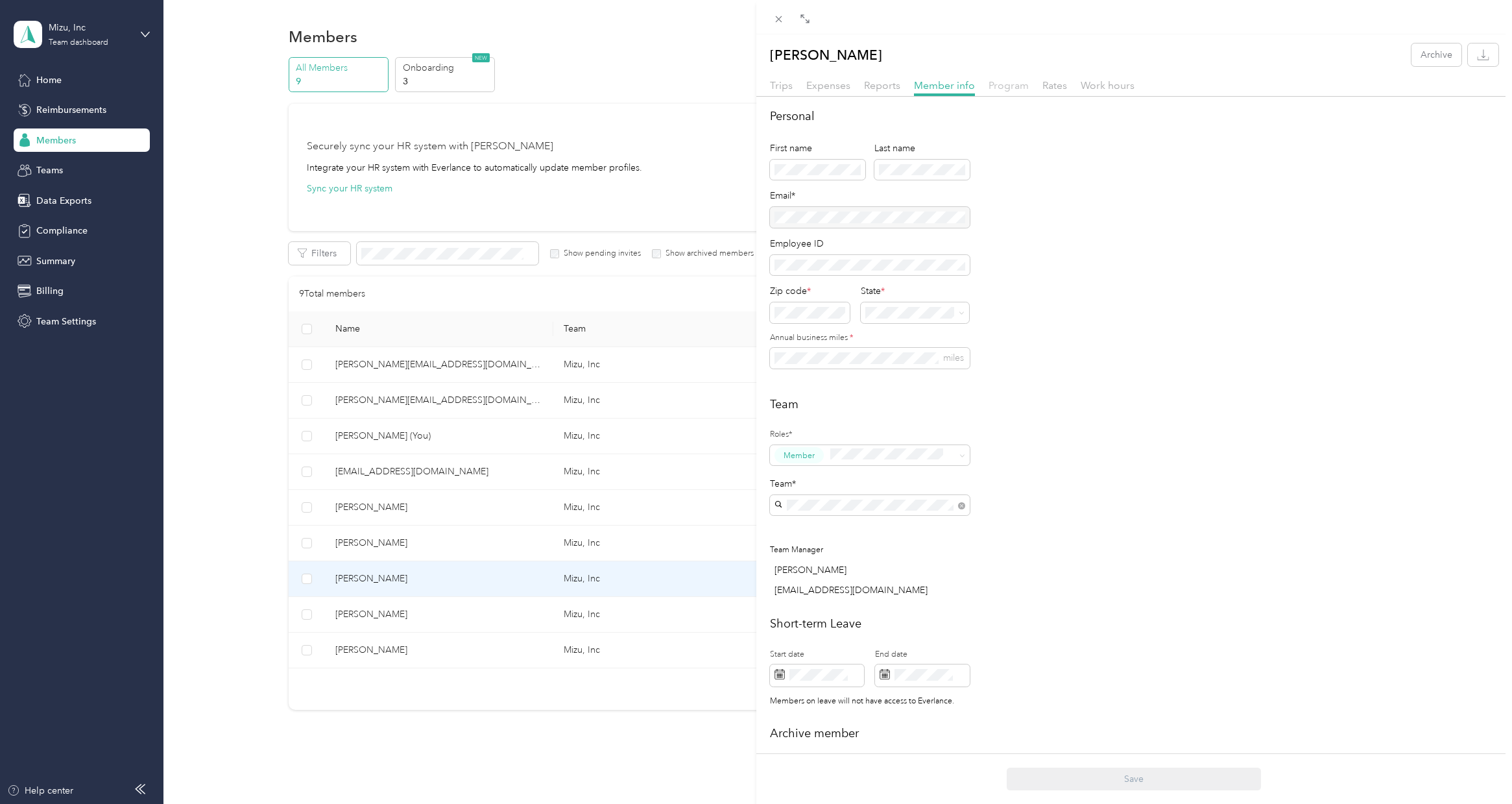
click at [1010, 91] on span "Program" at bounding box center [1008, 85] width 40 height 13
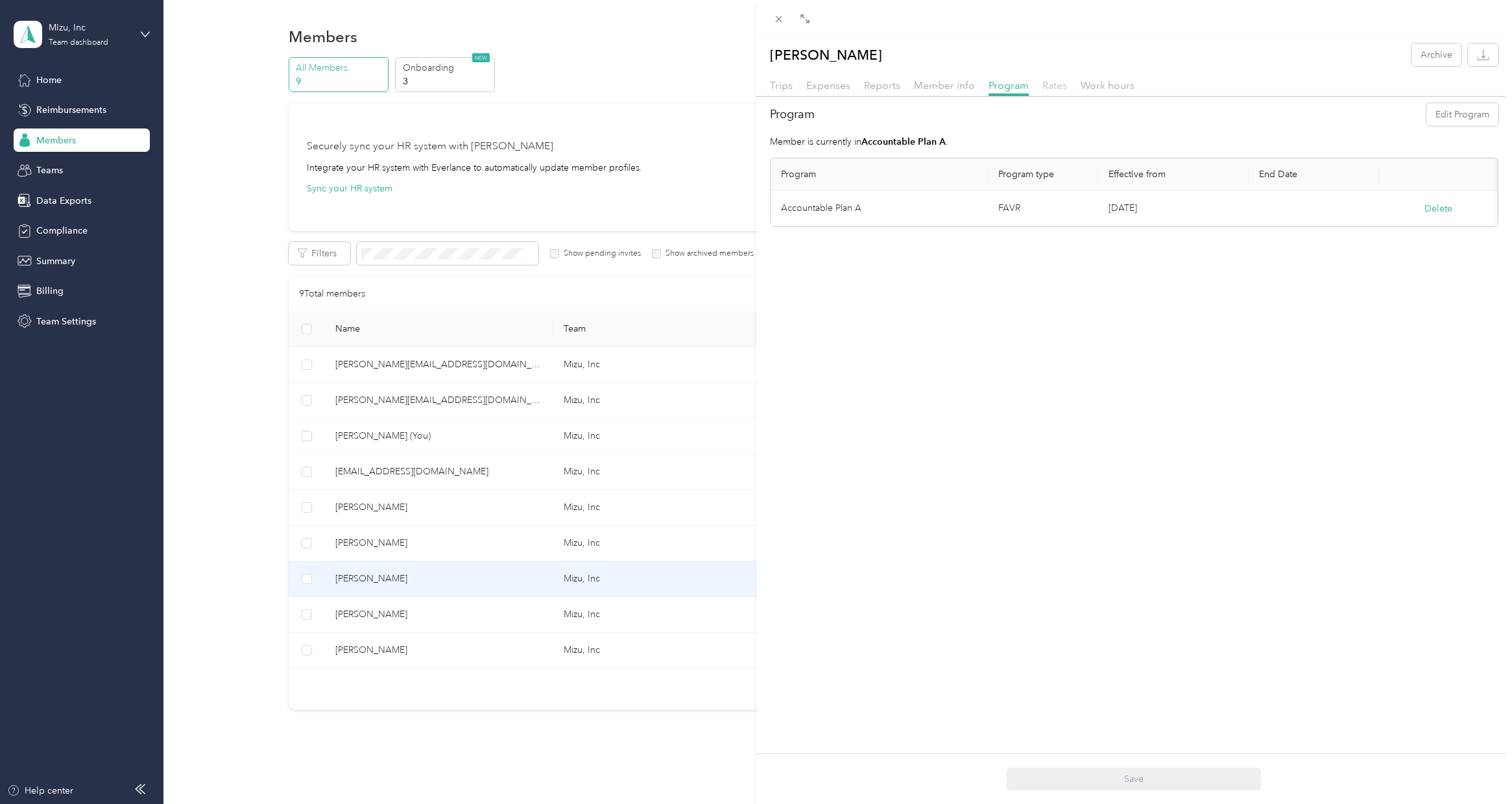
click at [1062, 91] on span "Rates" at bounding box center [1055, 85] width 24 height 13
click at [1107, 86] on span "Work hours" at bounding box center [1107, 85] width 53 height 13
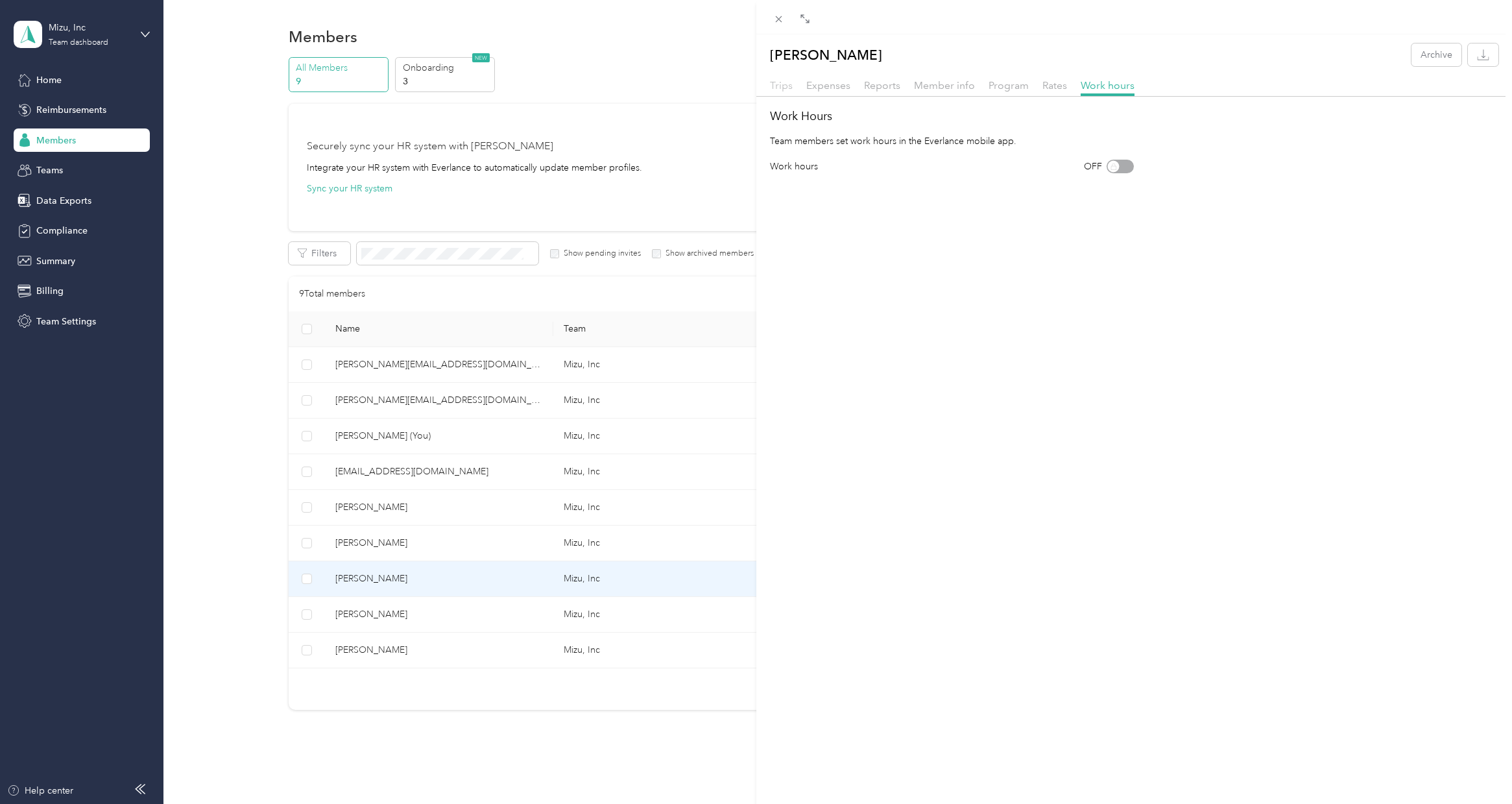
click at [787, 86] on span "Trips" at bounding box center [781, 85] width 23 height 13
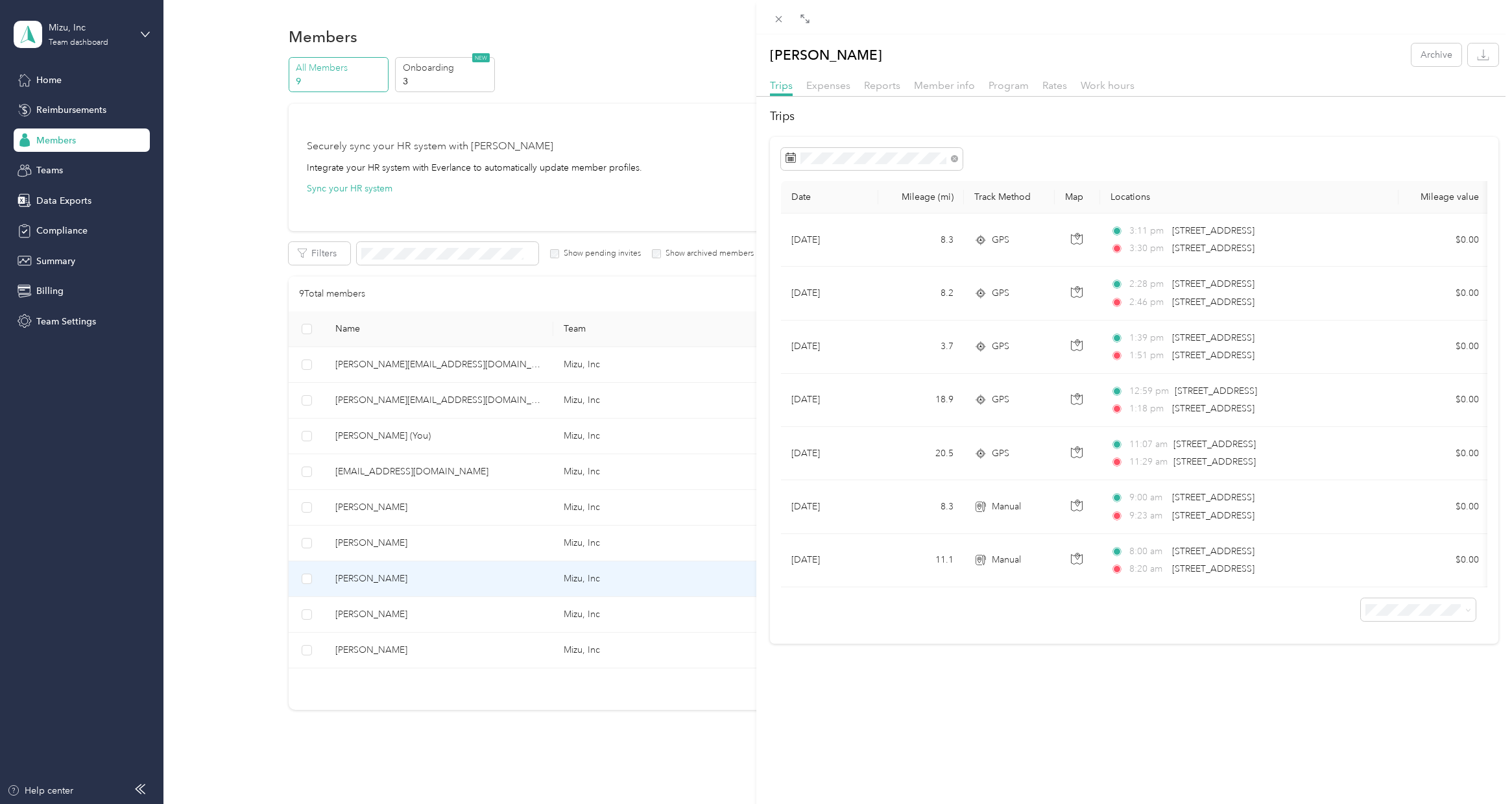
click at [435, 79] on div "[PERSON_NAME] Archive Trips Expenses Reports Member info Program Rates Work hou…" at bounding box center [756, 402] width 1512 height 804
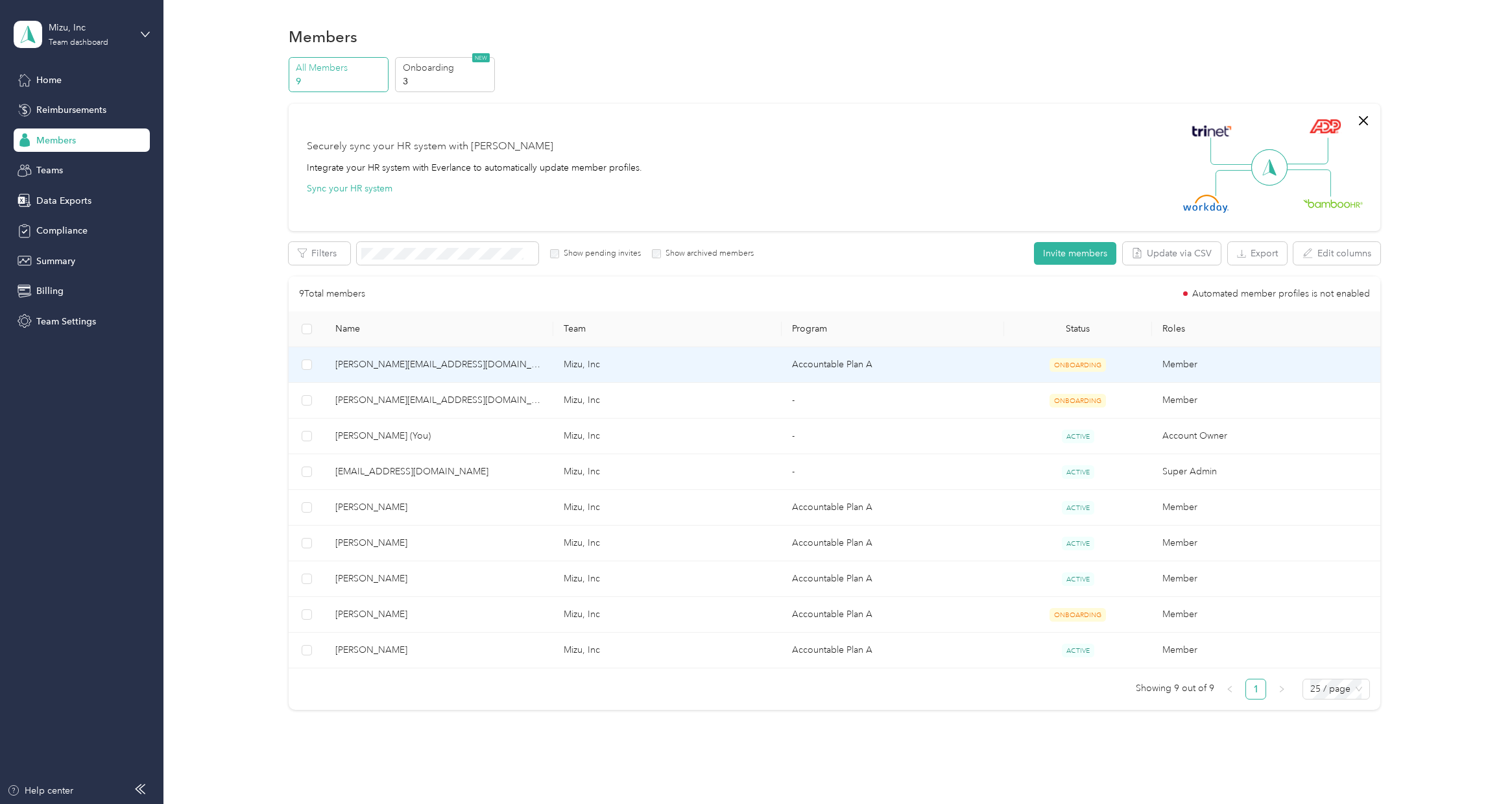
click at [1022, 372] on td "ONBOARDING" at bounding box center [1078, 364] width 149 height 35
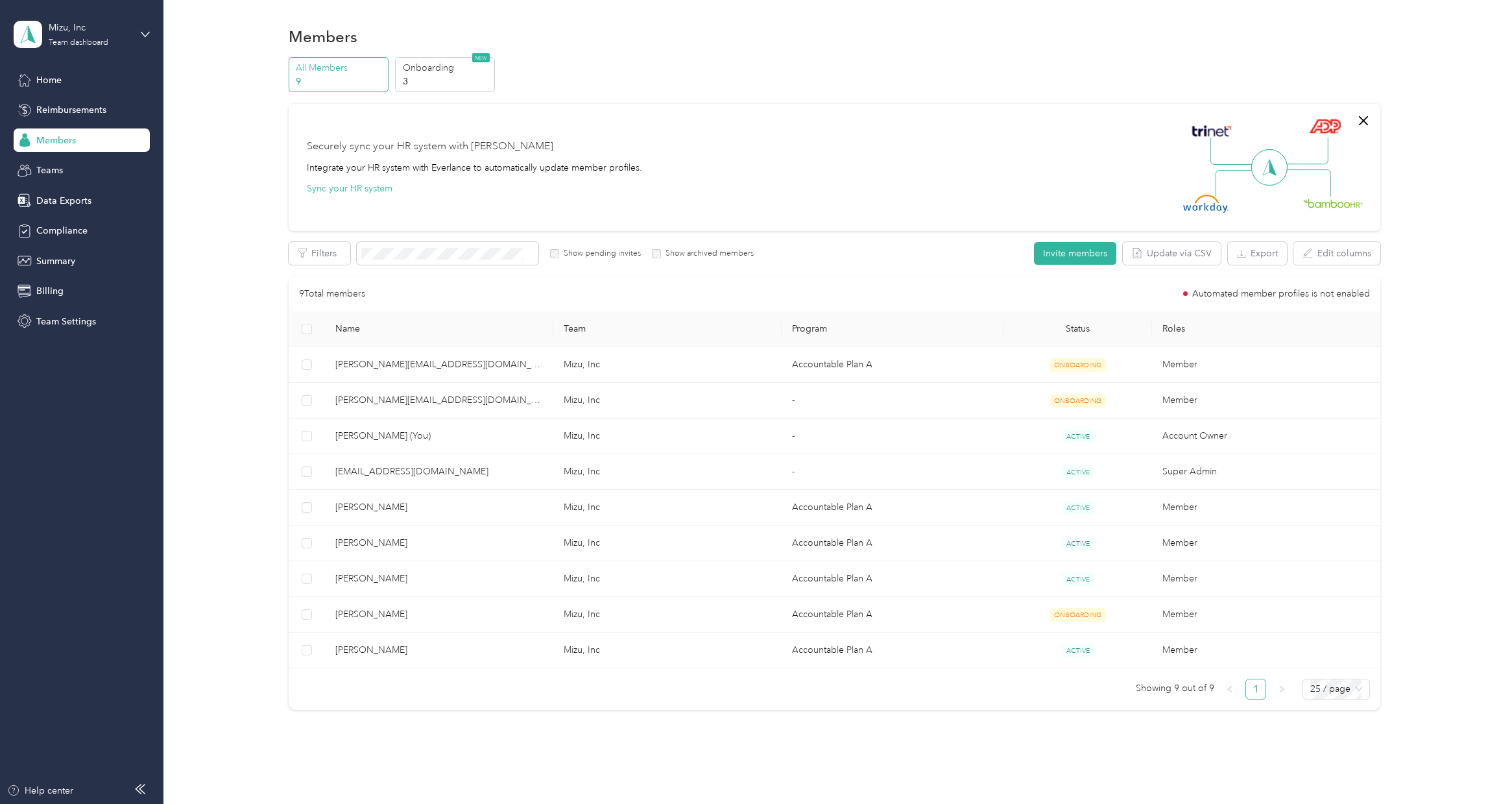
click at [166, 627] on div "Members All Members 9 Onboarding 3 NEW Securely sync your HR system with Everla…" at bounding box center [834, 396] width 1343 height 792
click at [101, 170] on div "Teams" at bounding box center [82, 170] width 136 height 24
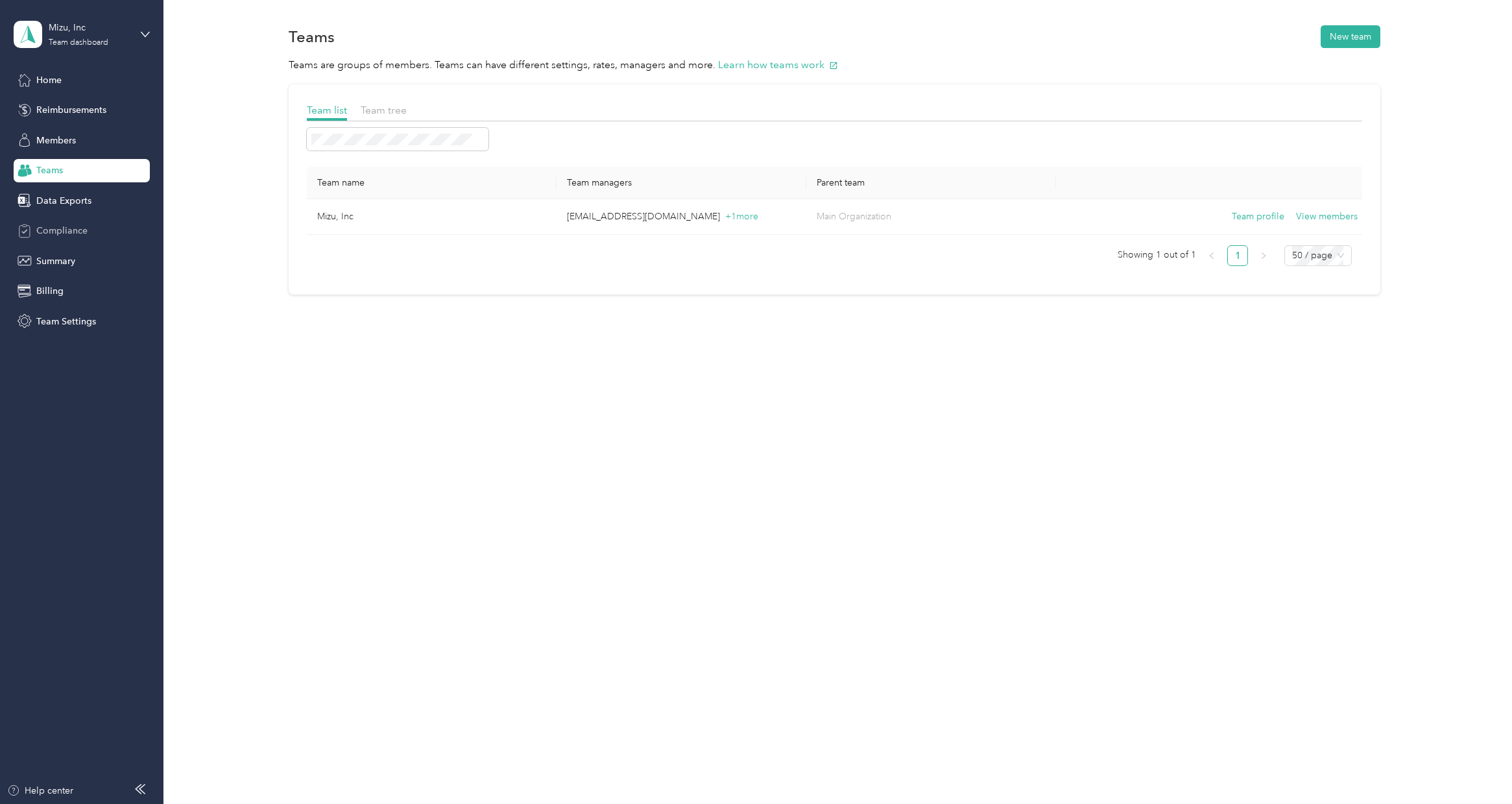
click at [83, 229] on span "Compliance" at bounding box center [62, 230] width 52 height 14
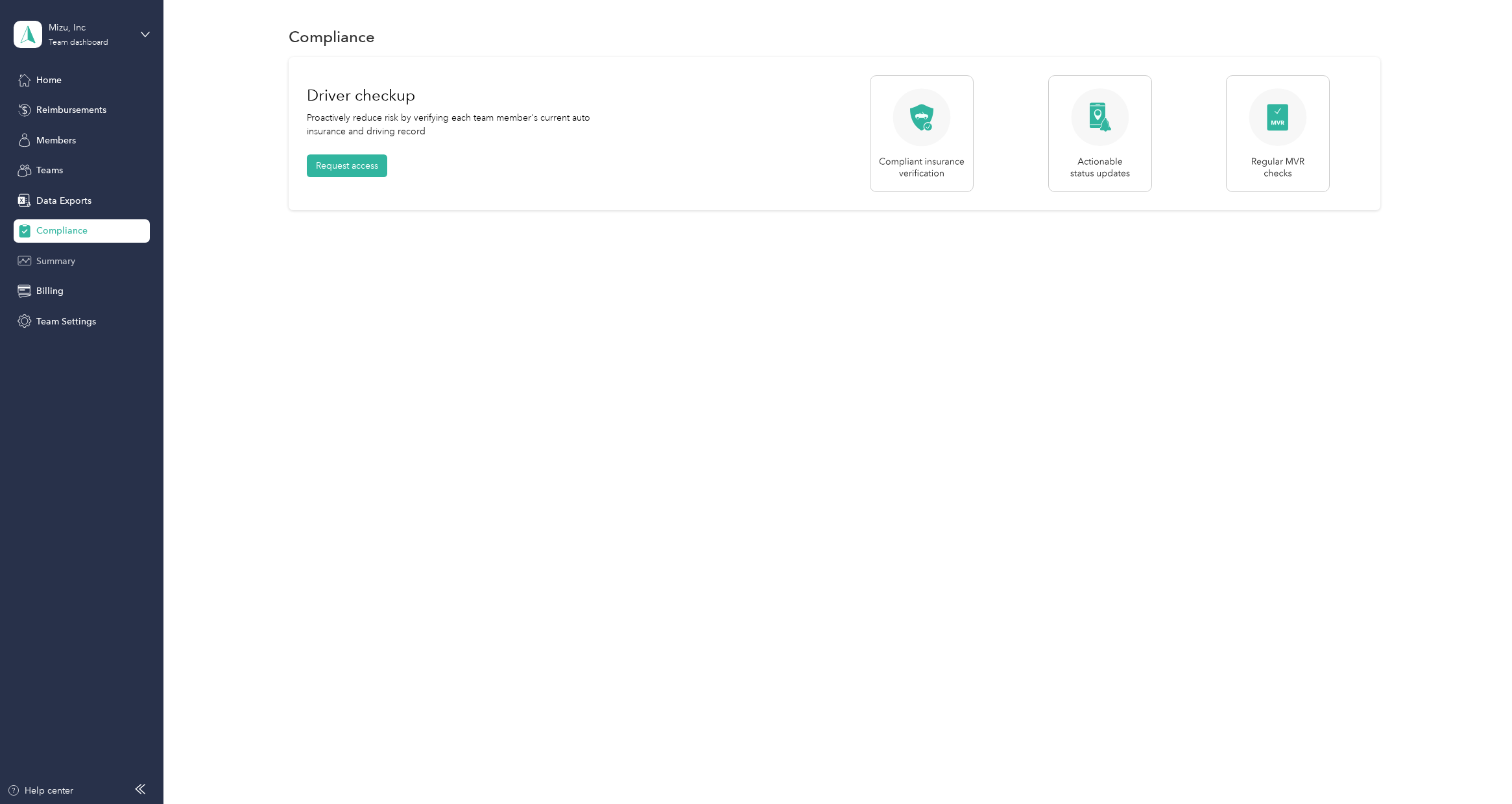
click at [83, 260] on div "Summary" at bounding box center [82, 261] width 136 height 24
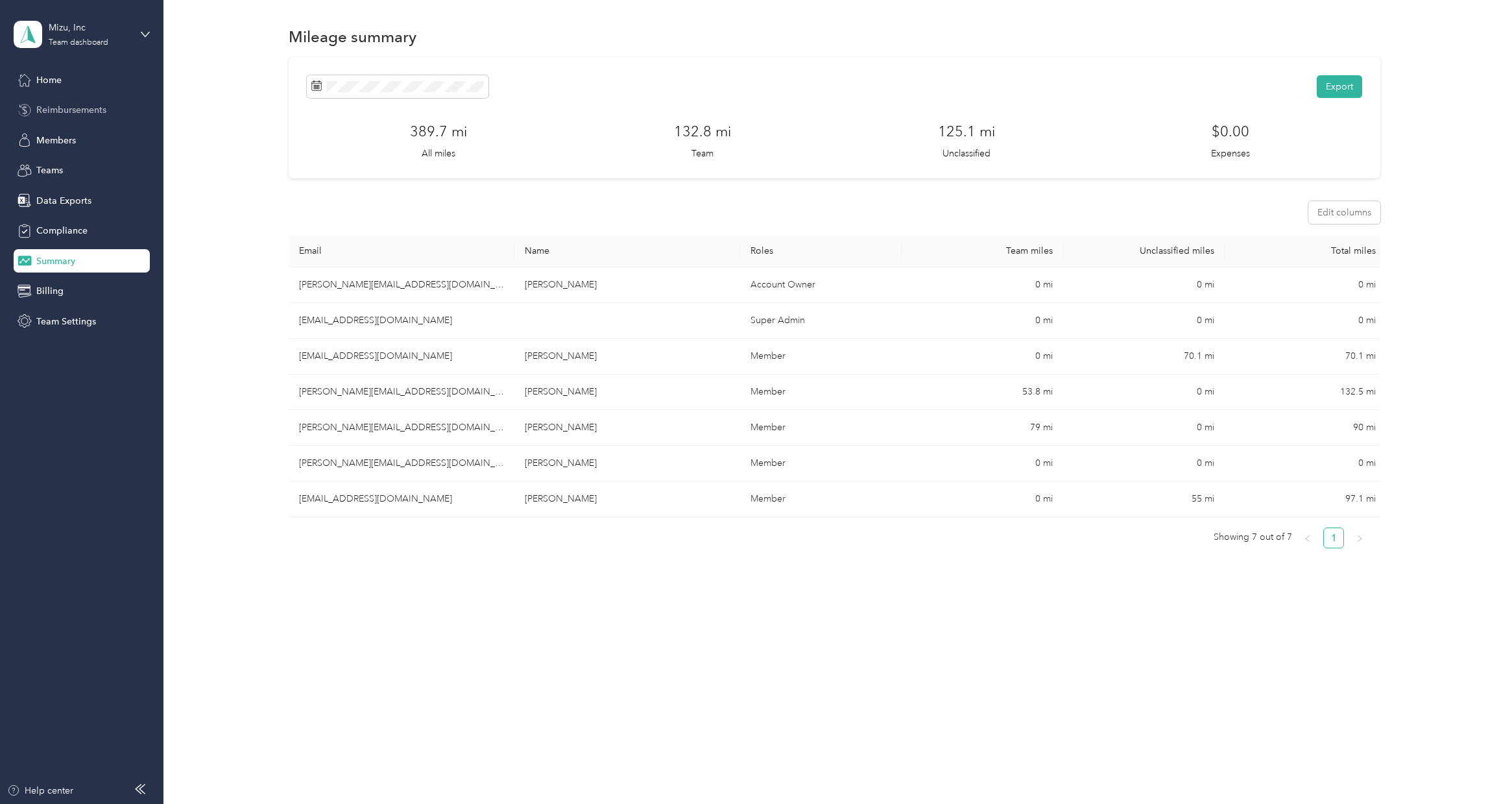
click at [102, 111] on span "Reimbursements" at bounding box center [71, 110] width 70 height 14
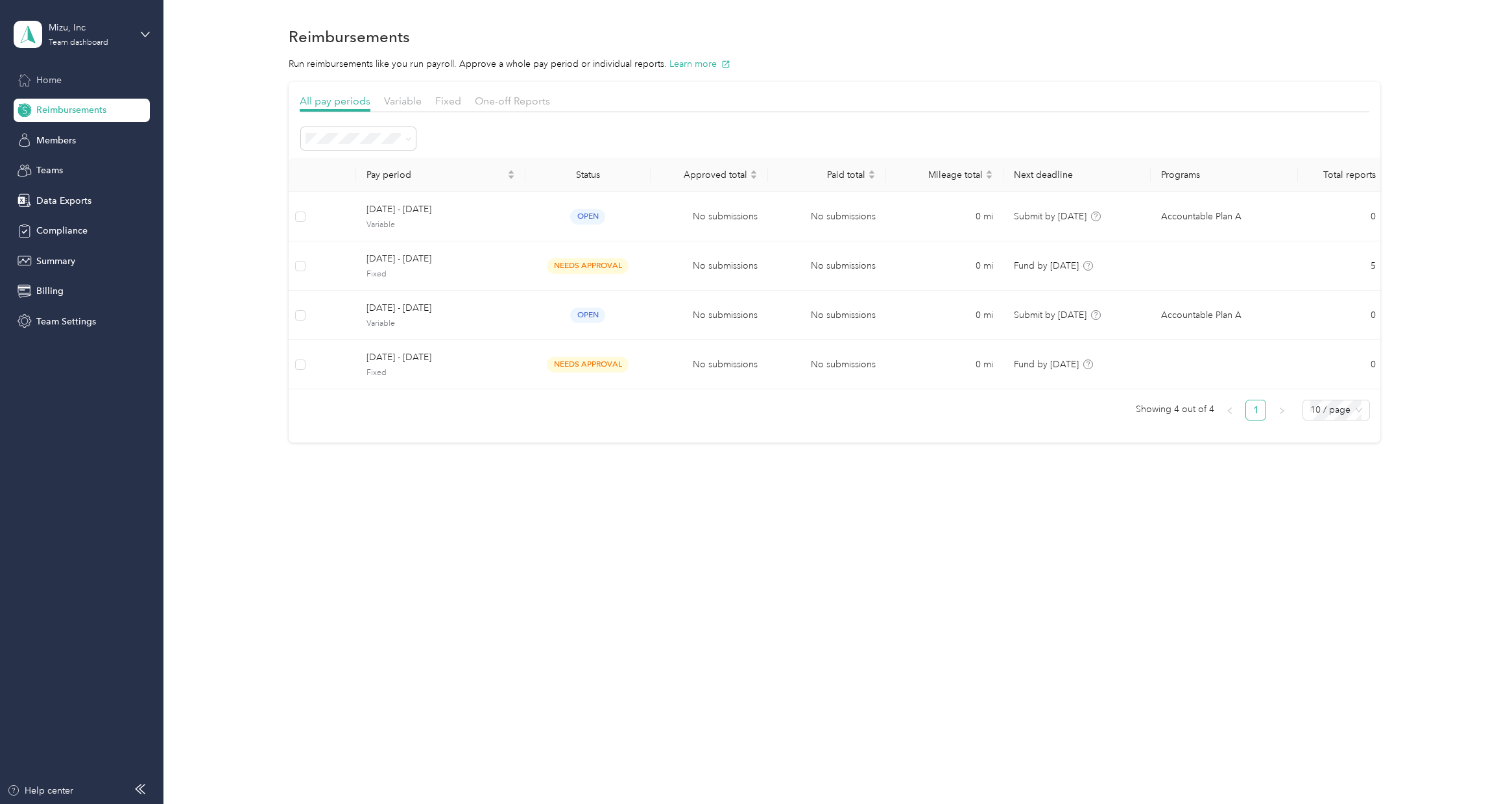
click at [92, 83] on div "Home" at bounding box center [82, 80] width 136 height 24
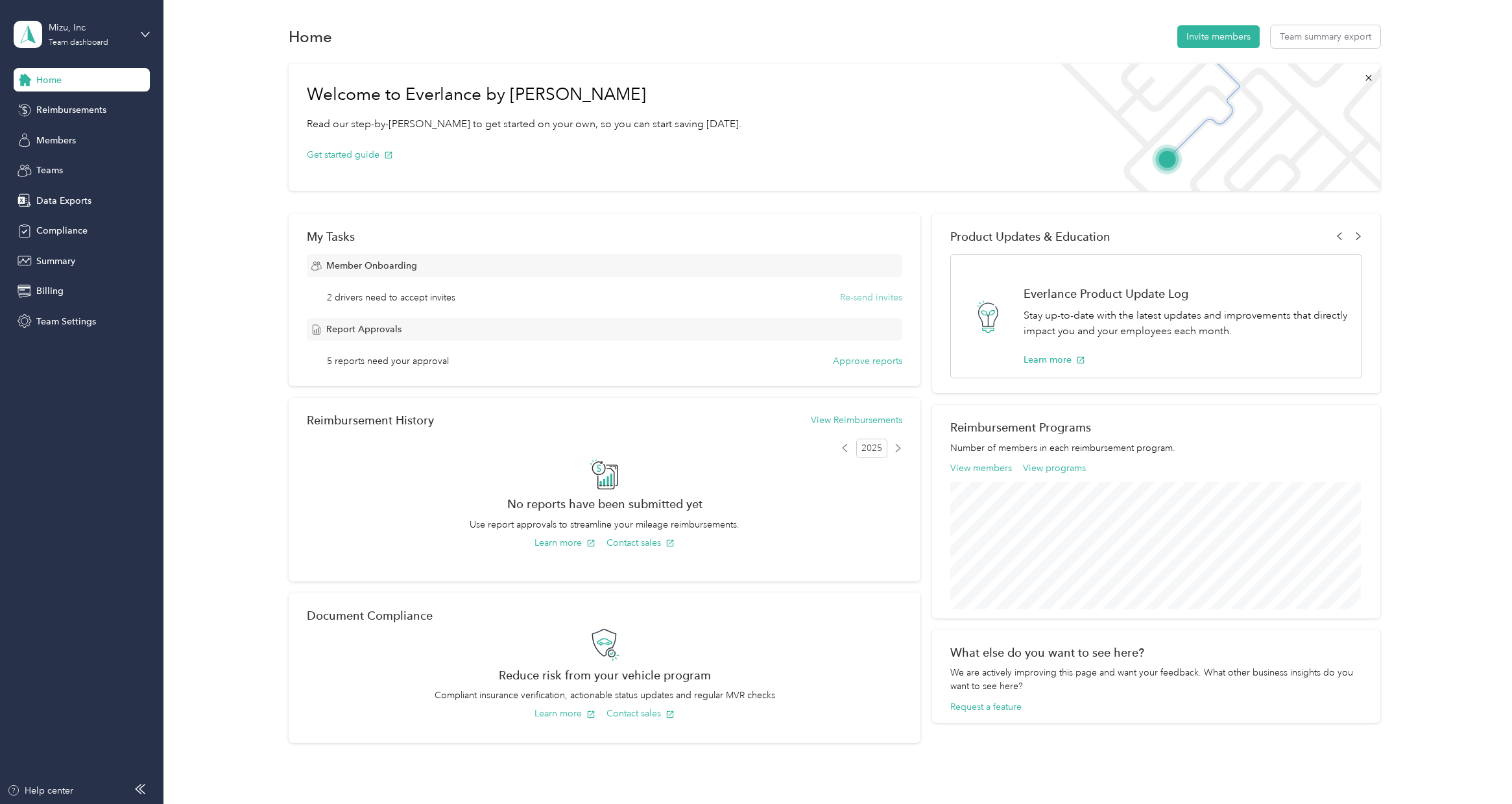
click at [862, 294] on button "Re-send invites" at bounding box center [871, 297] width 63 height 14
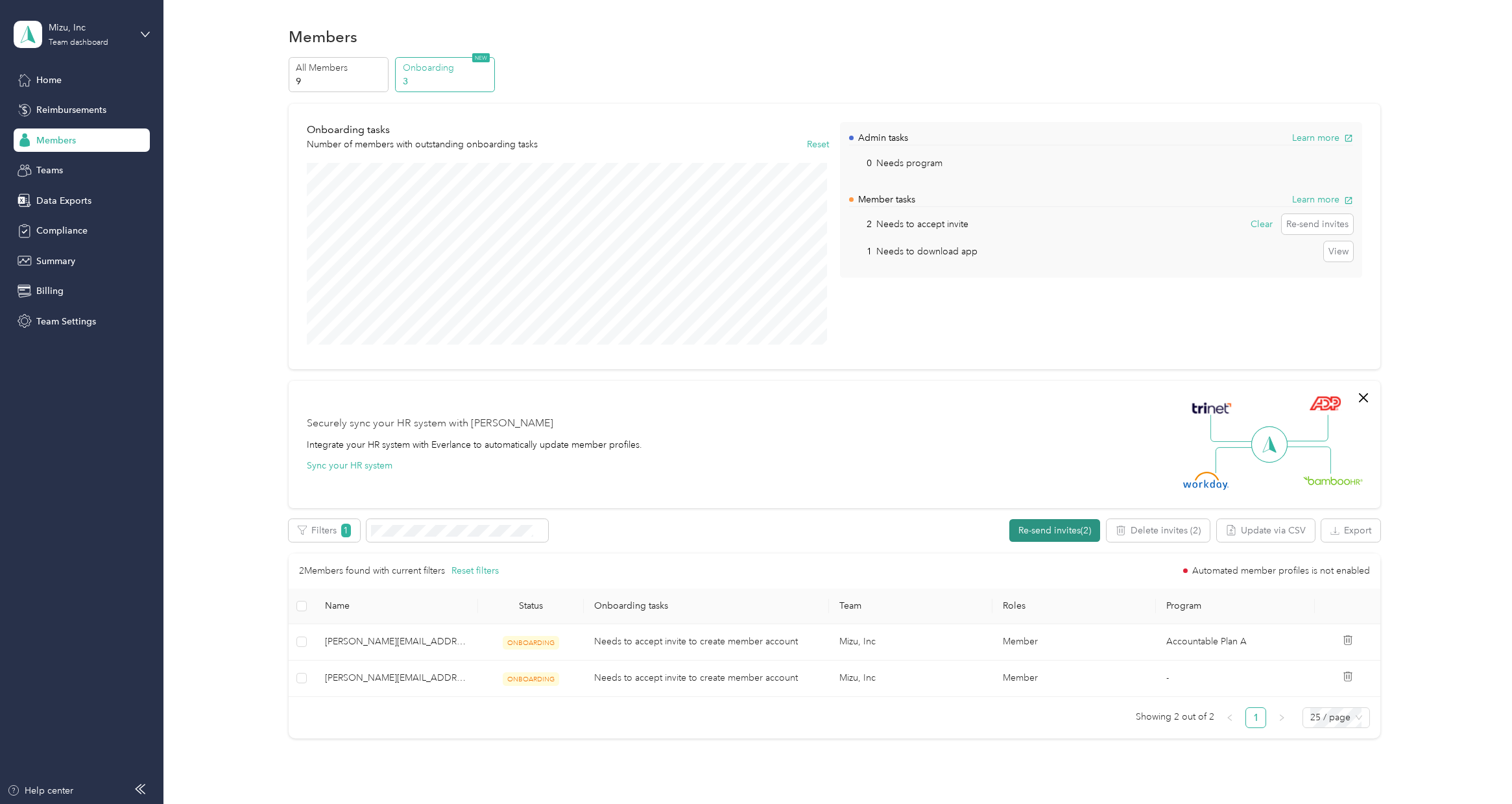
click at [1031, 529] on button "Re-send invites (2)" at bounding box center [1055, 530] width 91 height 23
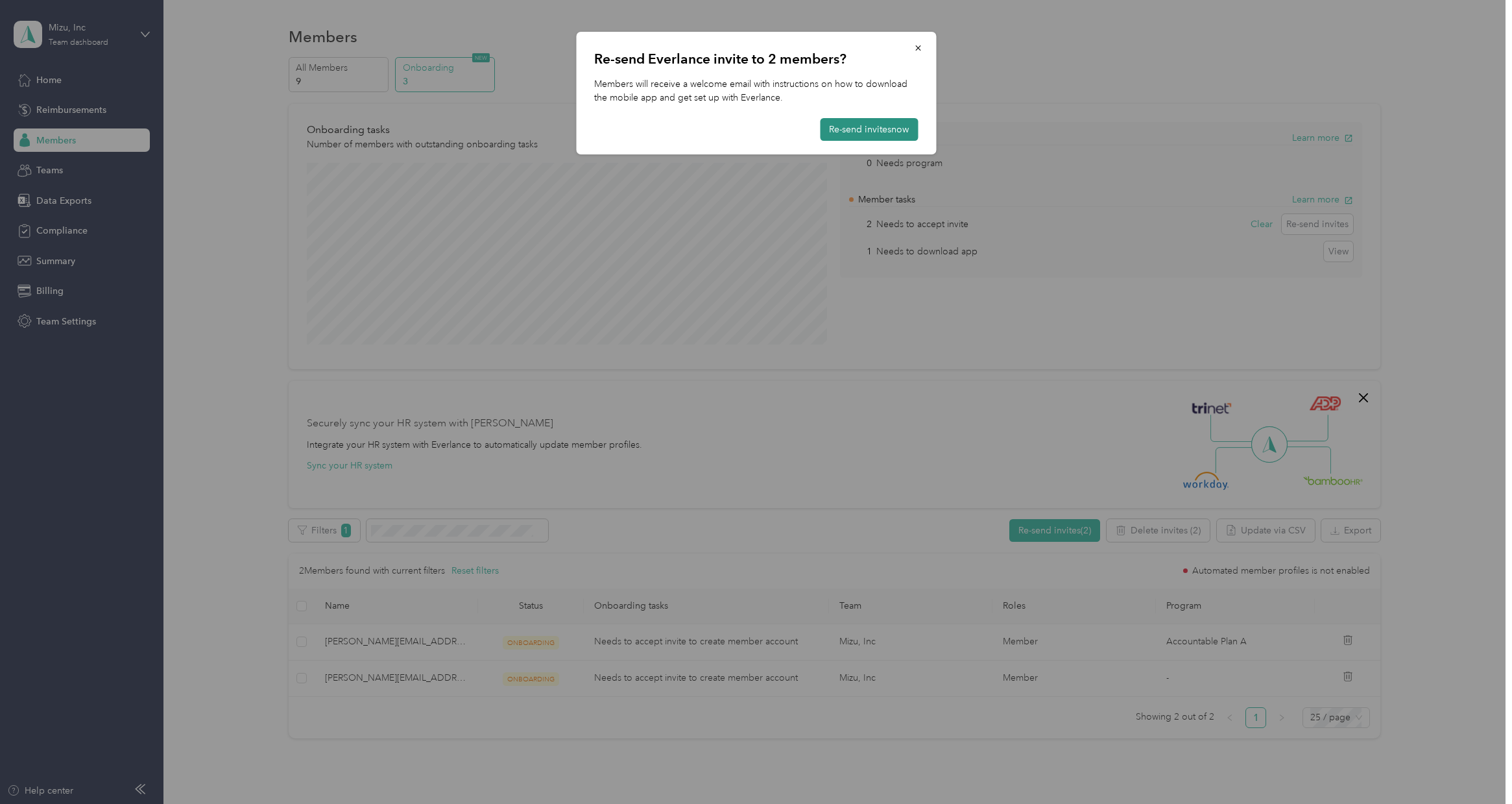
click at [862, 129] on button "Re-send invites now" at bounding box center [869, 129] width 98 height 23
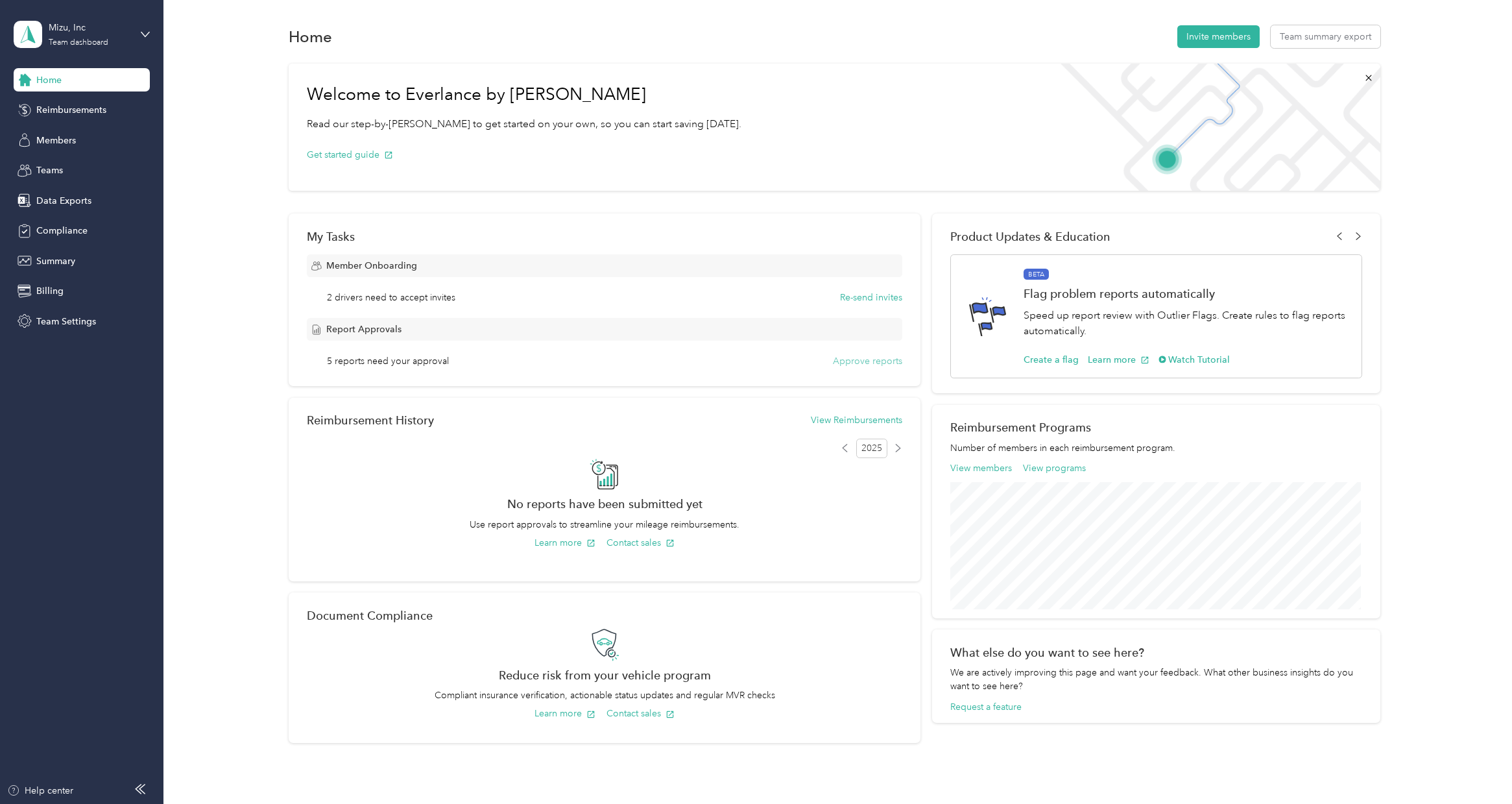
click at [872, 362] on button "Approve reports" at bounding box center [867, 361] width 70 height 14
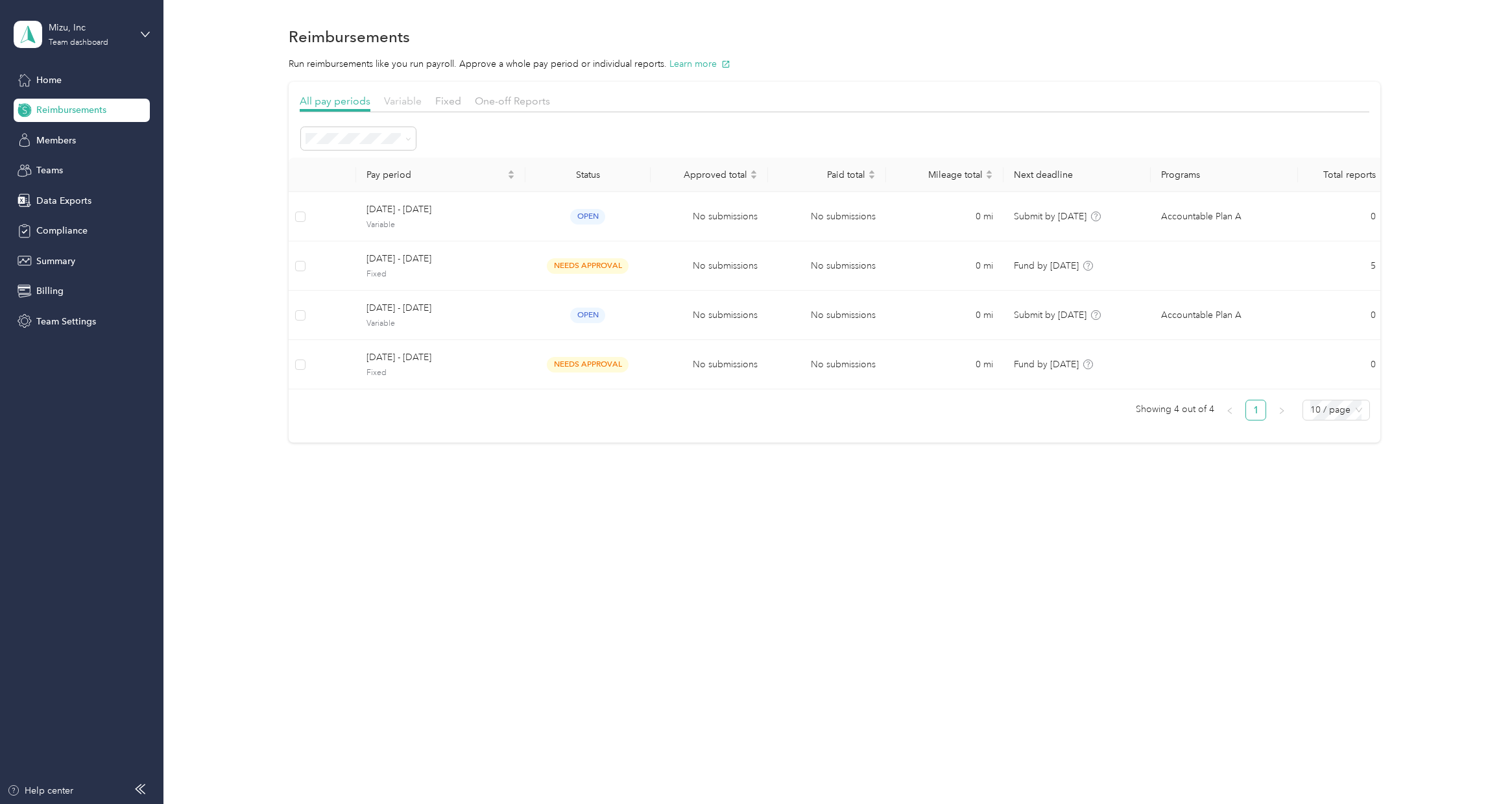
click at [402, 97] on span "Variable" at bounding box center [403, 102] width 38 height 13
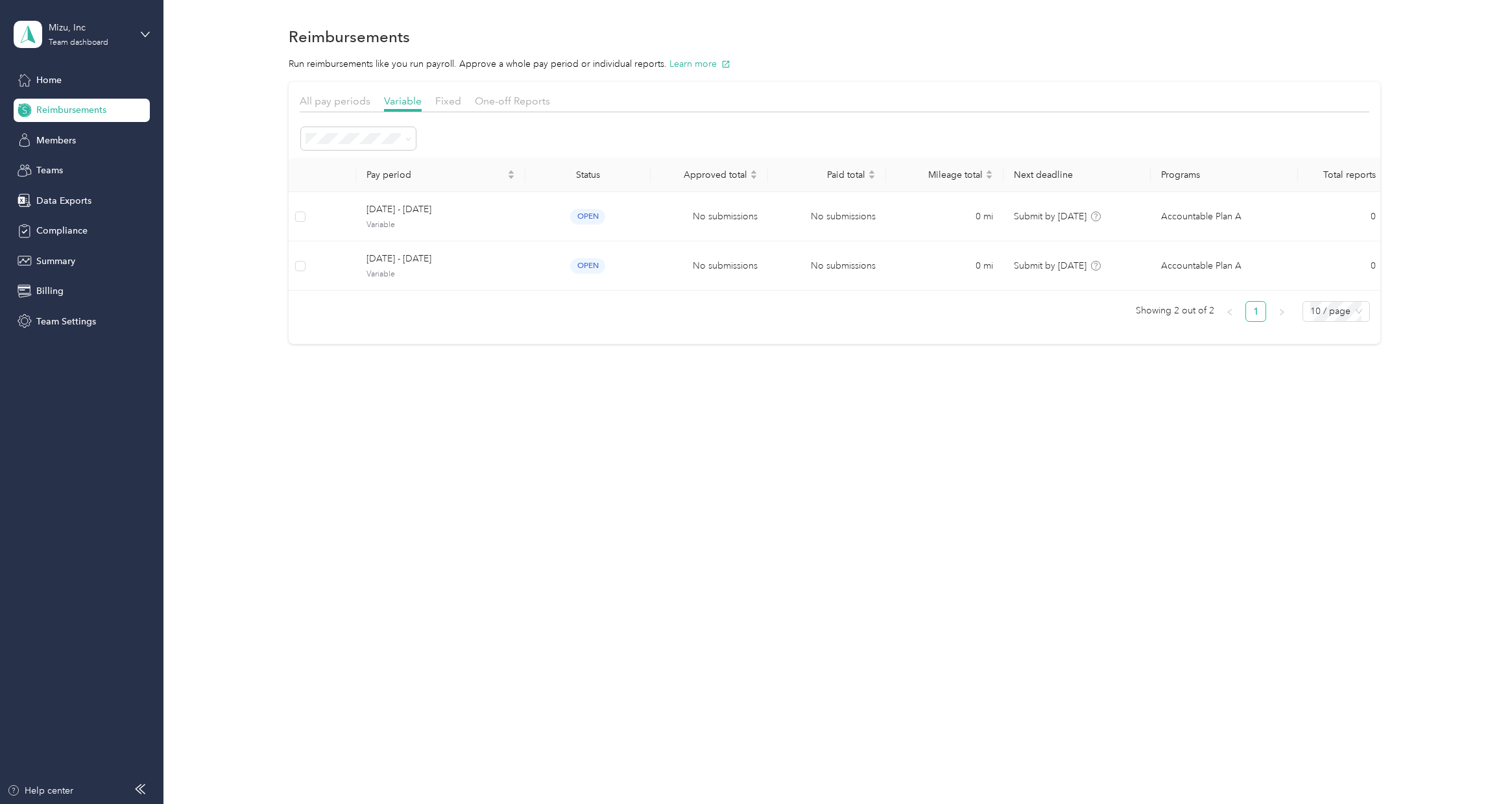
click at [442, 107] on div "Fixed" at bounding box center [448, 102] width 26 height 16
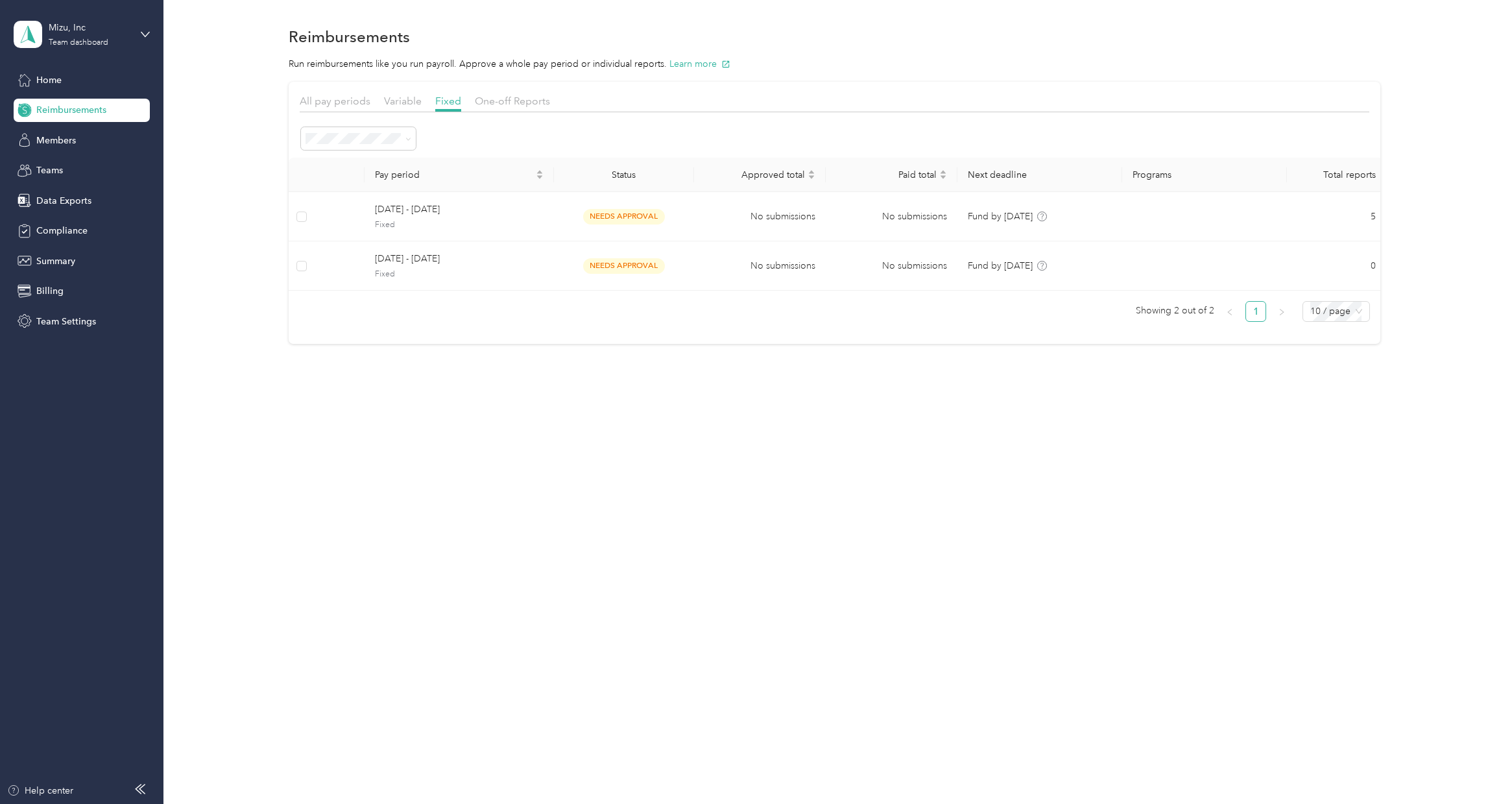
click at [487, 107] on div "One-off Reports" at bounding box center [512, 102] width 75 height 16
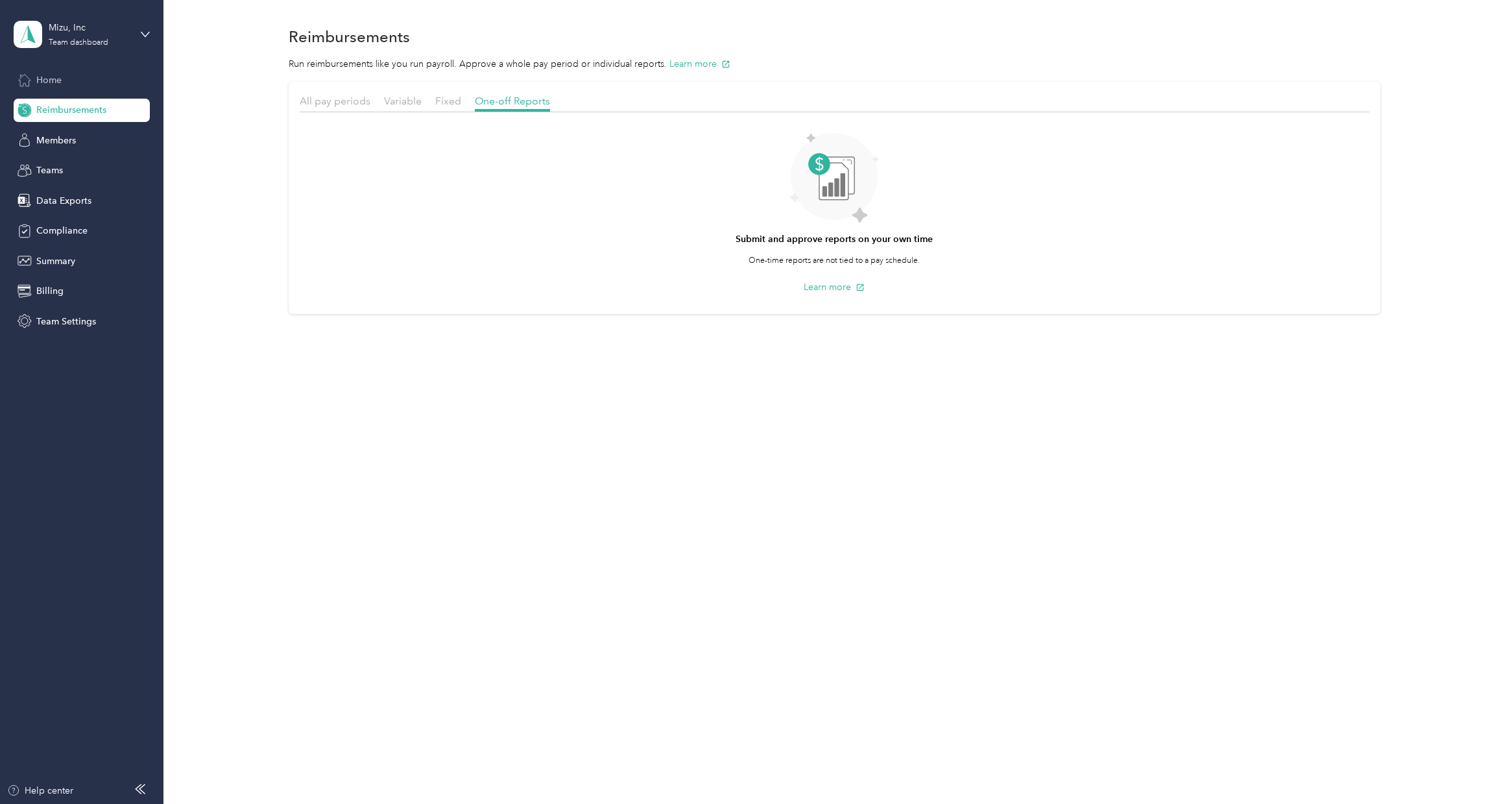
click at [84, 82] on div "Home" at bounding box center [82, 80] width 136 height 24
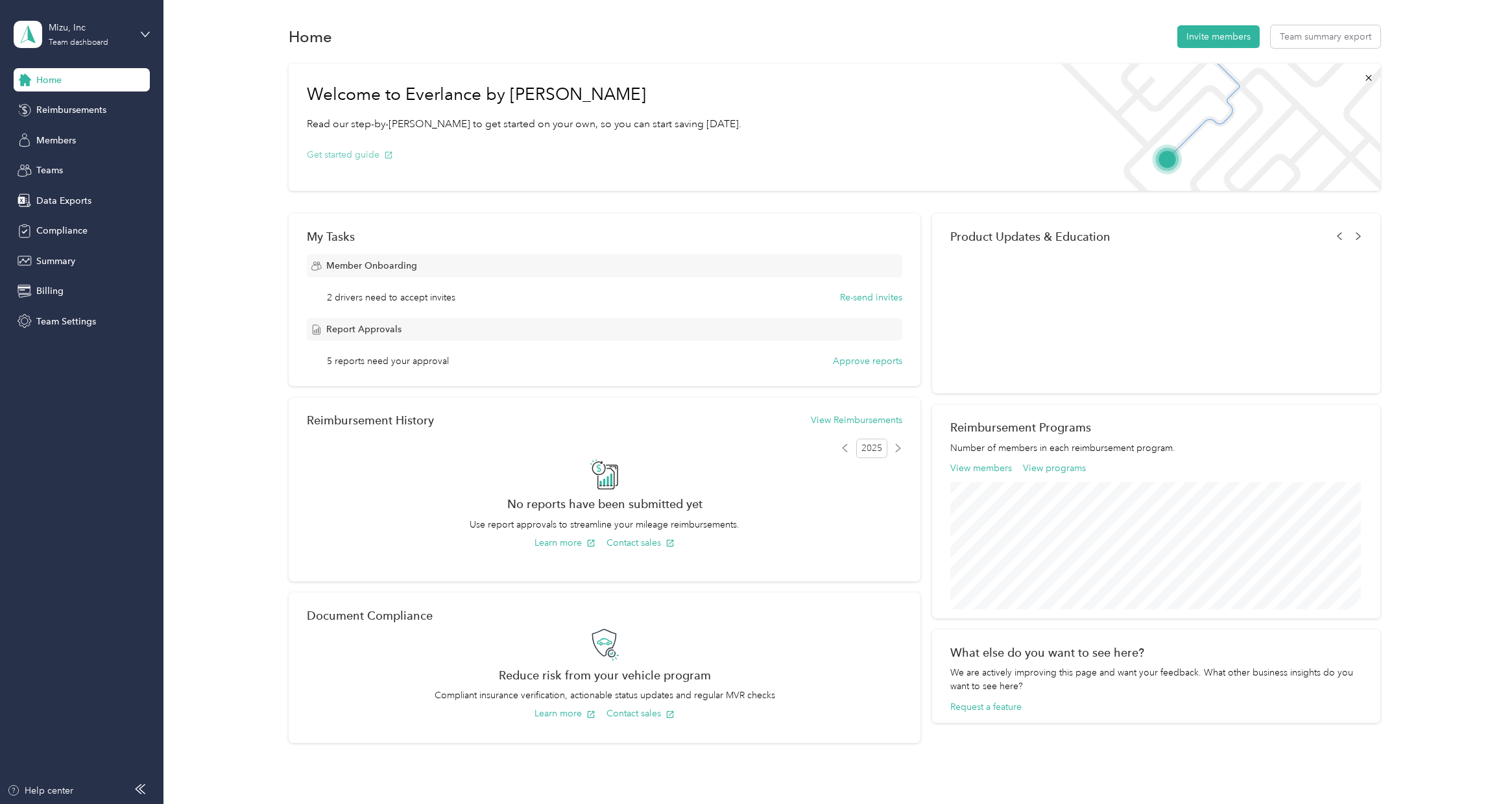
click at [385, 152] on icon "button" at bounding box center [389, 155] width 9 height 9
